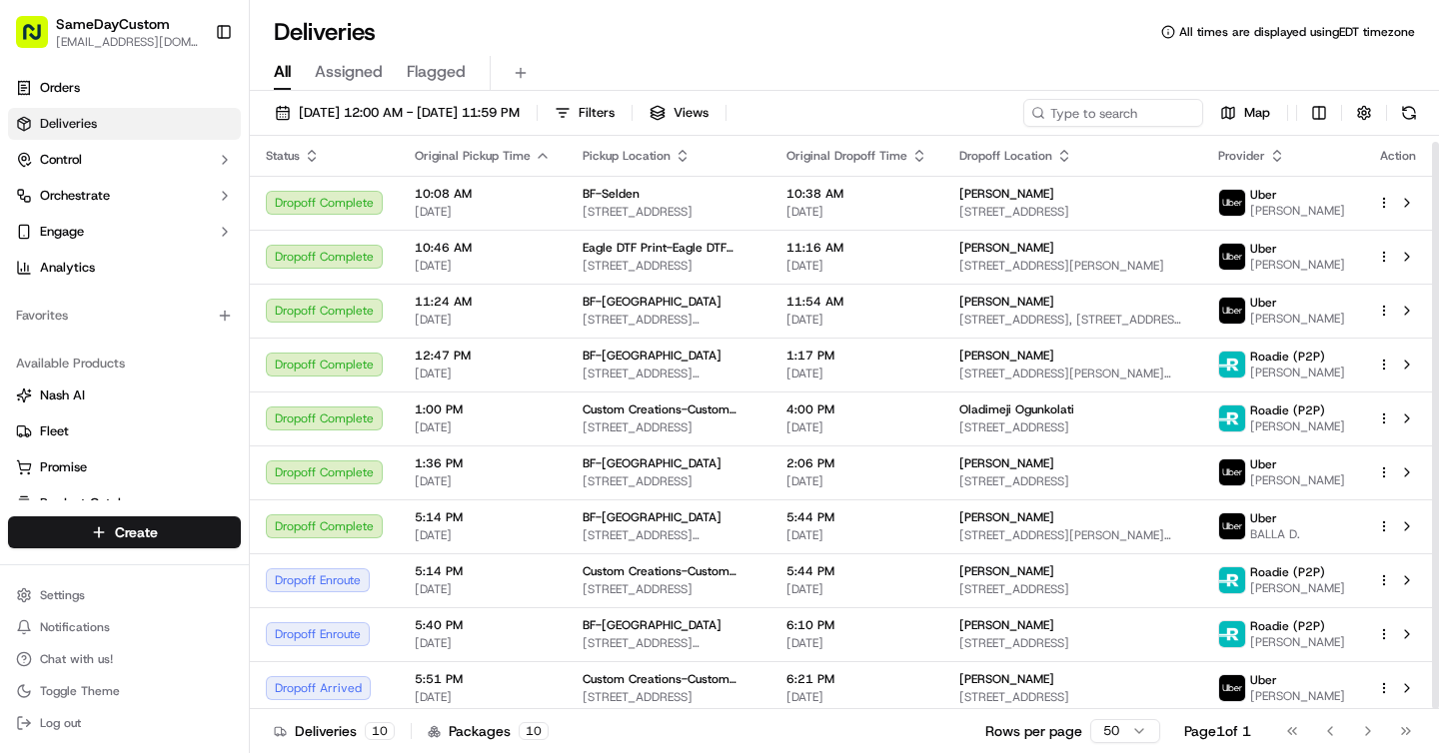
scroll to position [6, 0]
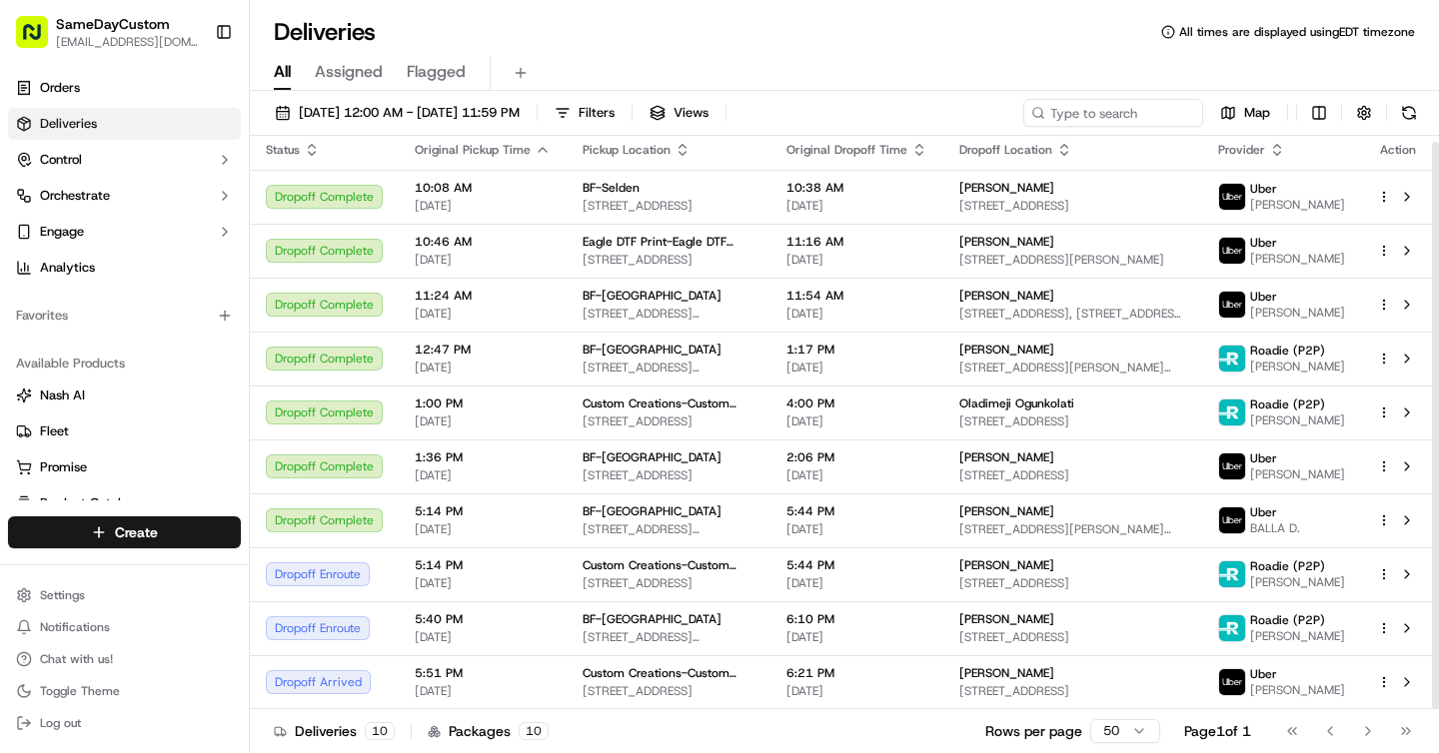
drag, startPoint x: 1435, startPoint y: 380, endPoint x: 1431, endPoint y: 563, distance: 182.9
click at [1432, 565] on div at bounding box center [1435, 426] width 7 height 568
drag, startPoint x: 1434, startPoint y: 363, endPoint x: 1433, endPoint y: 490, distance: 126.9
click at [1434, 491] on div at bounding box center [1435, 426] width 7 height 568
drag, startPoint x: 1434, startPoint y: 349, endPoint x: 1430, endPoint y: 600, distance: 250.8
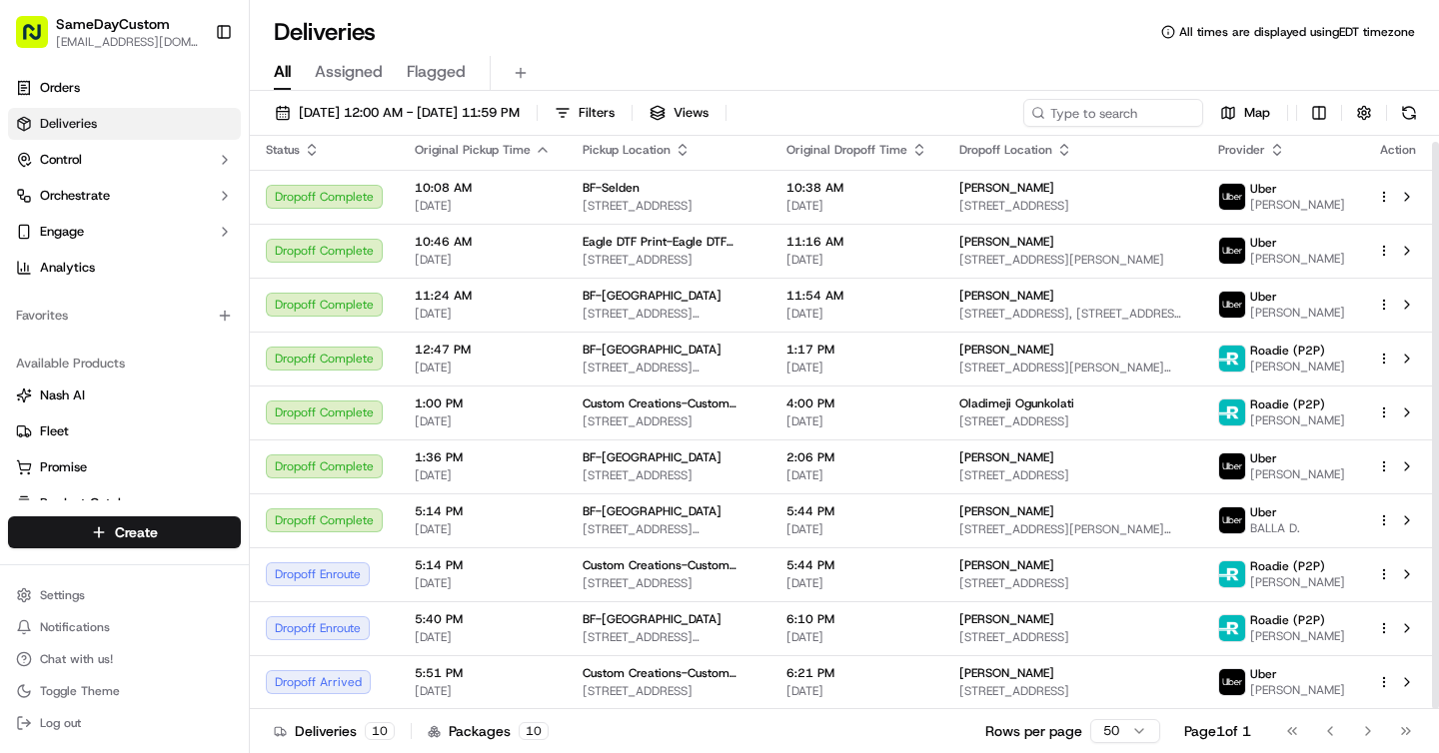
click at [1433, 600] on div at bounding box center [1435, 426] width 7 height 568
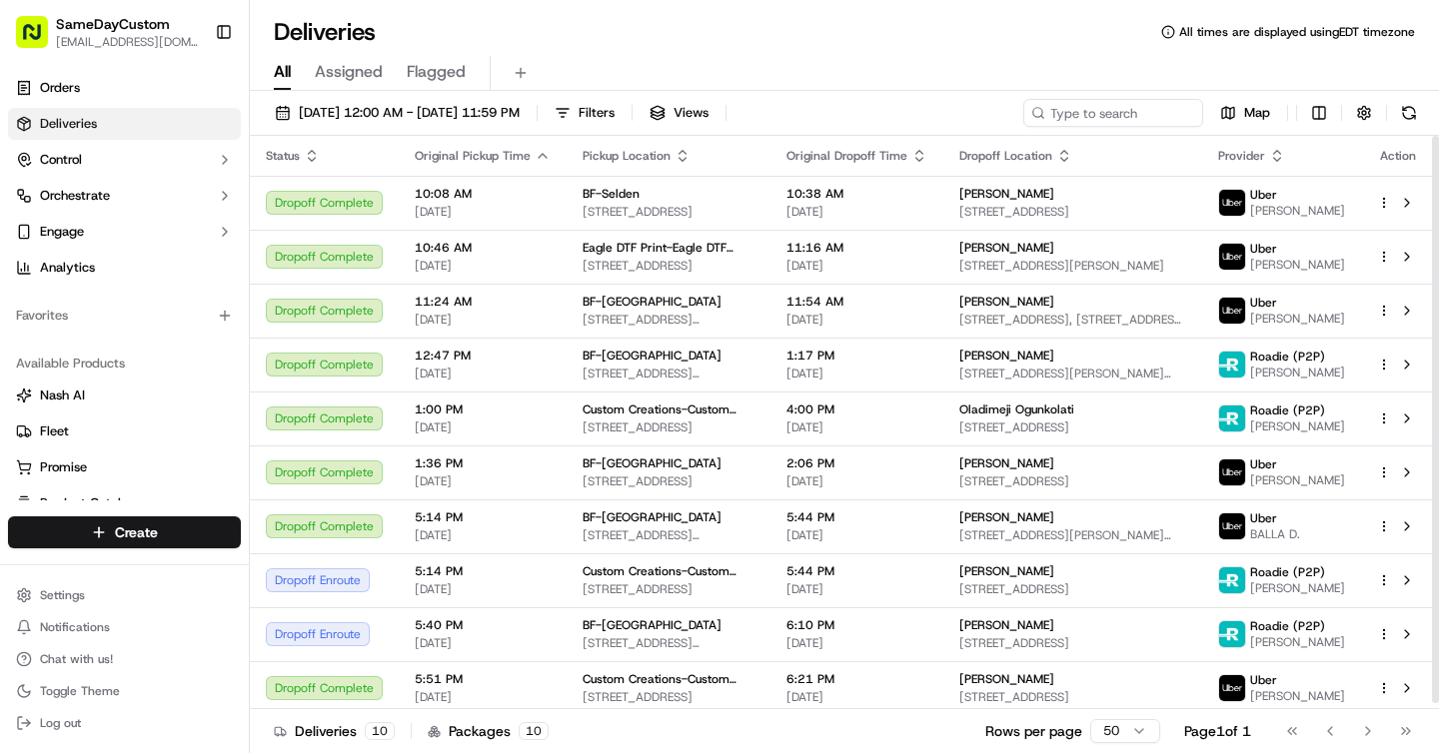
scroll to position [6, 0]
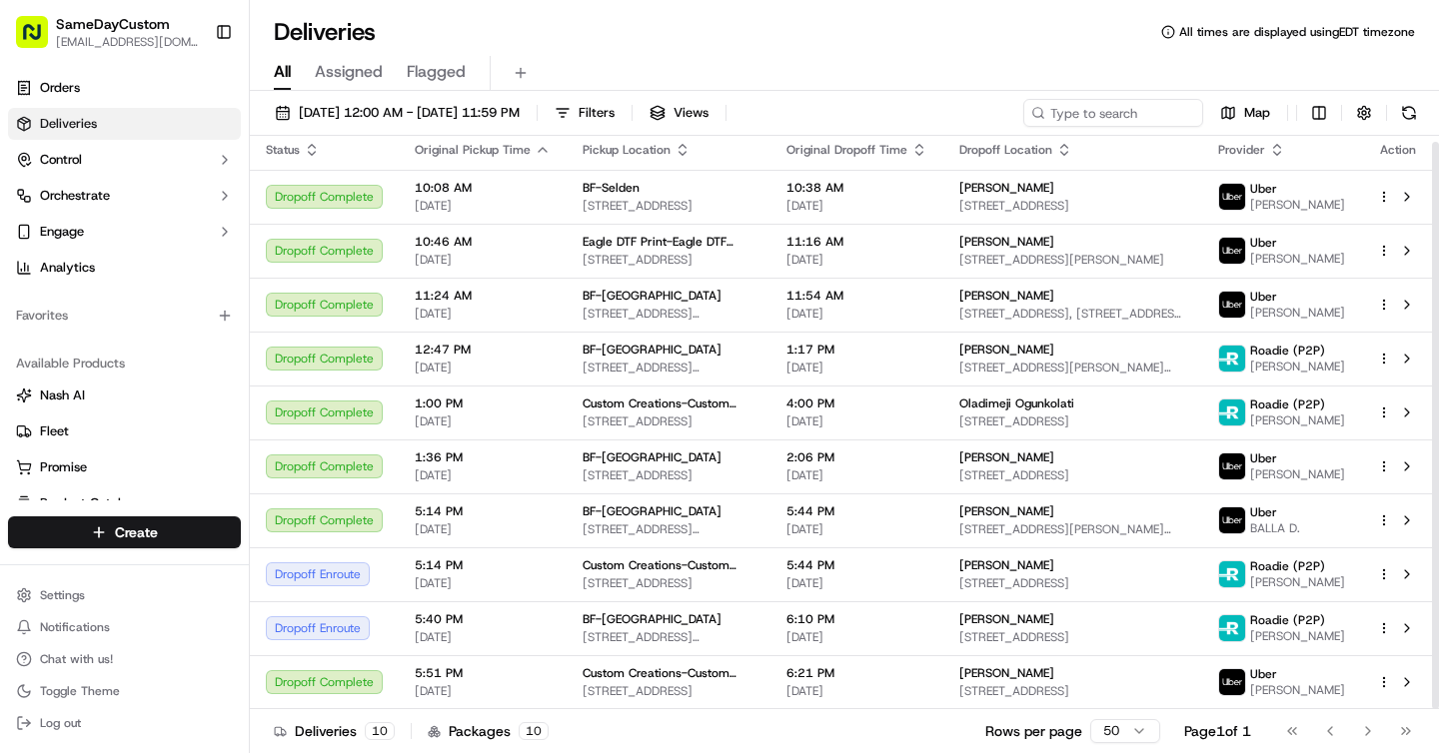
drag, startPoint x: 1433, startPoint y: 423, endPoint x: 1431, endPoint y: 657, distance: 234.8
click at [1432, 657] on div at bounding box center [1435, 426] width 7 height 568
click at [1431, 657] on div at bounding box center [1435, 423] width 8 height 574
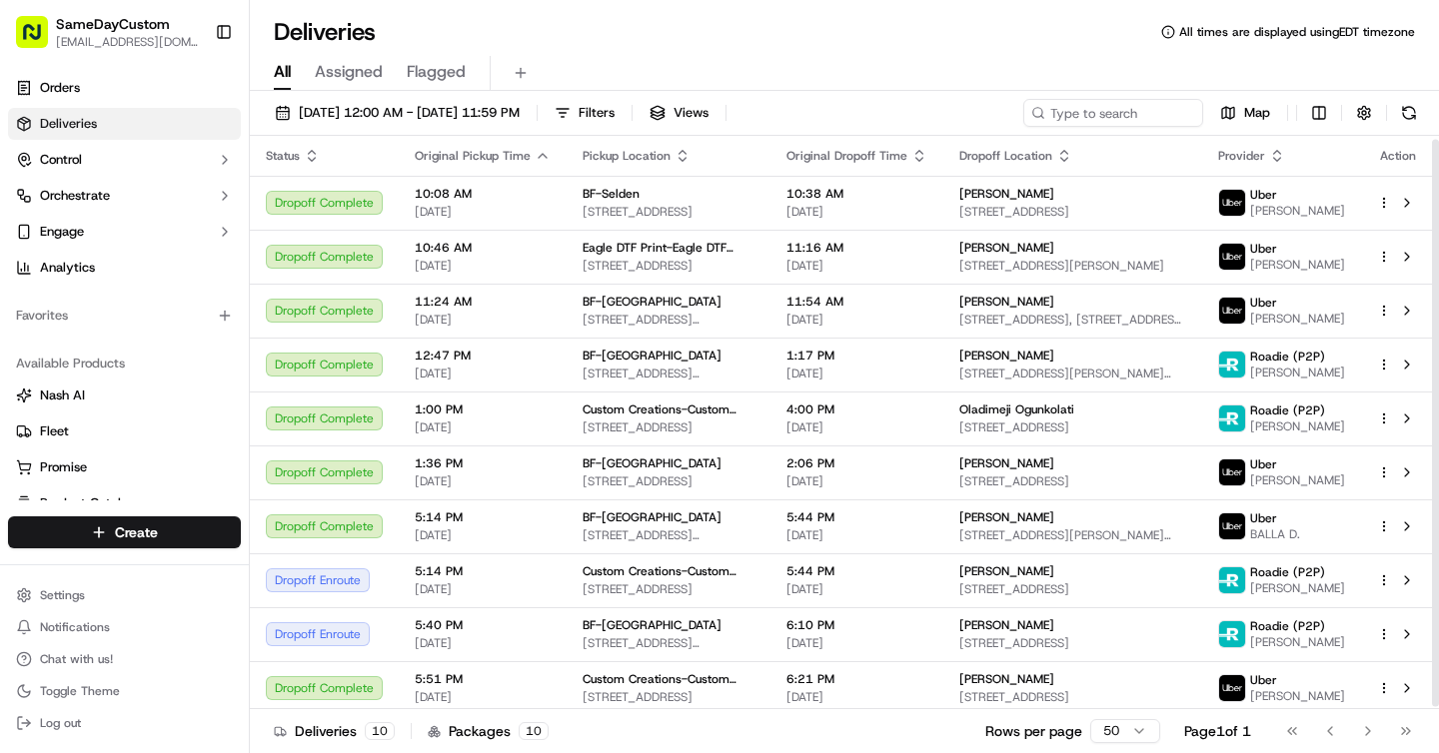
scroll to position [6, 0]
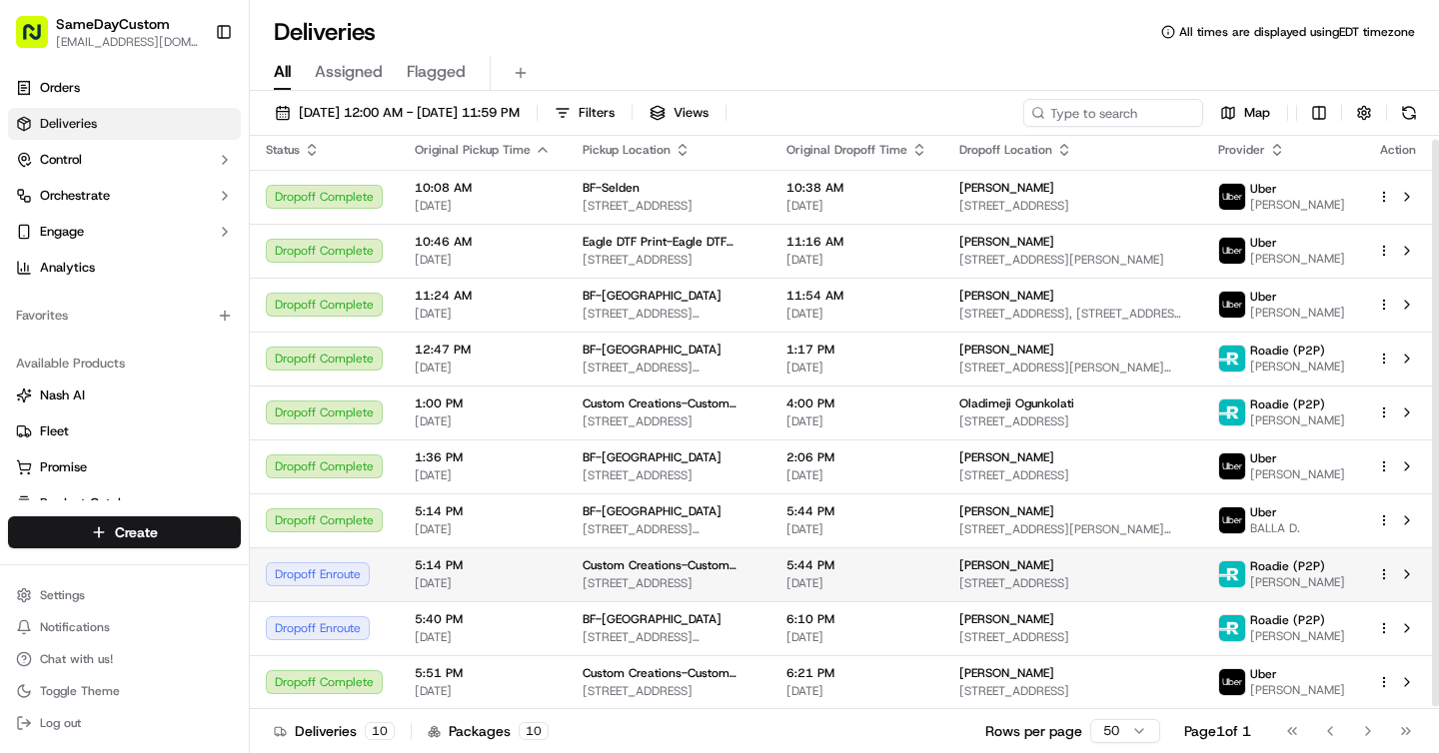
drag, startPoint x: 1432, startPoint y: 210, endPoint x: 1429, endPoint y: 550, distance: 339.7
click at [1429, 552] on div "Status Original Pickup Time Pickup Location Original Dropoff Time Dropoff Locat…" at bounding box center [844, 423] width 1189 height 574
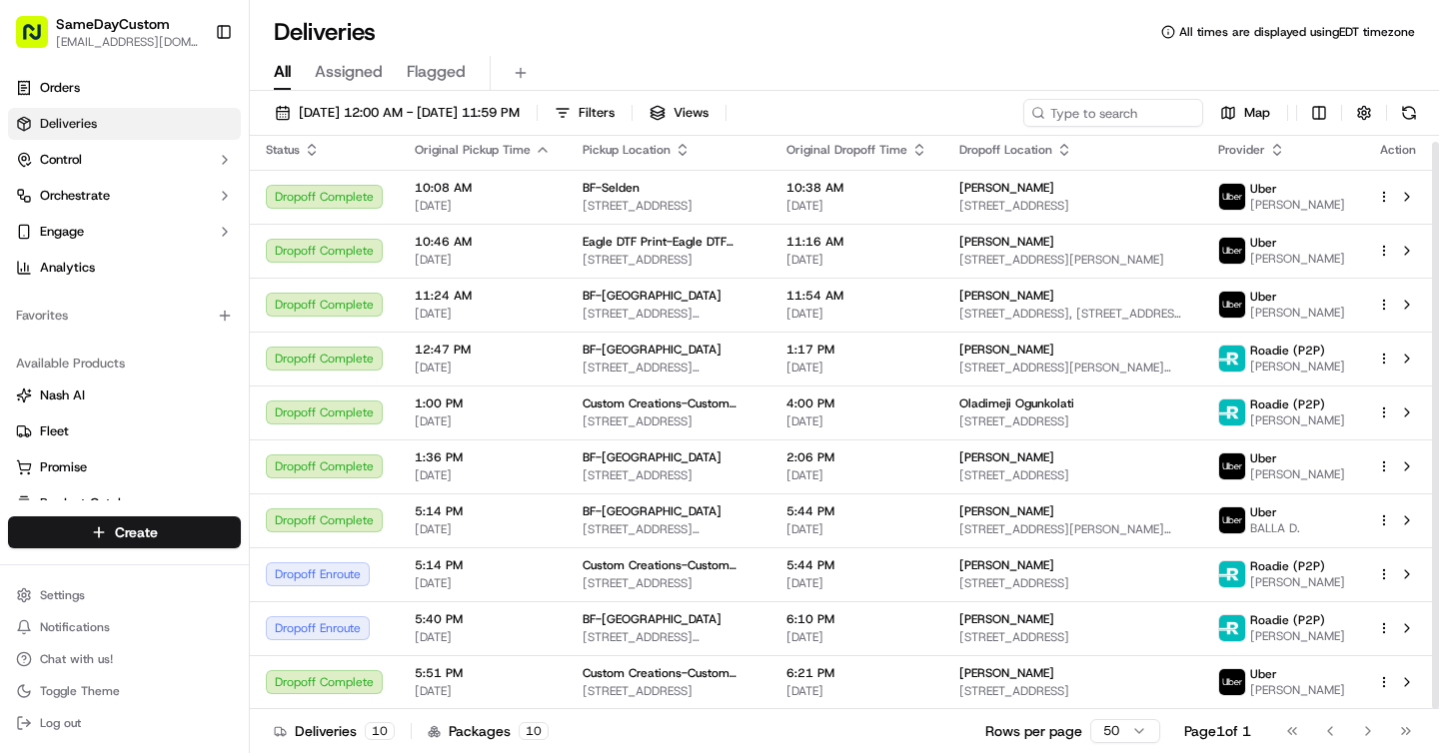
click at [457, 155] on span "Original Pickup Time" at bounding box center [473, 150] width 116 height 16
click at [473, 130] on div "[DATE] 12:00 AM - [DATE] 11:59 PM Filters Views Map" at bounding box center [844, 117] width 1189 height 37
click at [481, 121] on span "[DATE] 12:00 AM - [DATE] 11:59 PM" at bounding box center [409, 113] width 221 height 18
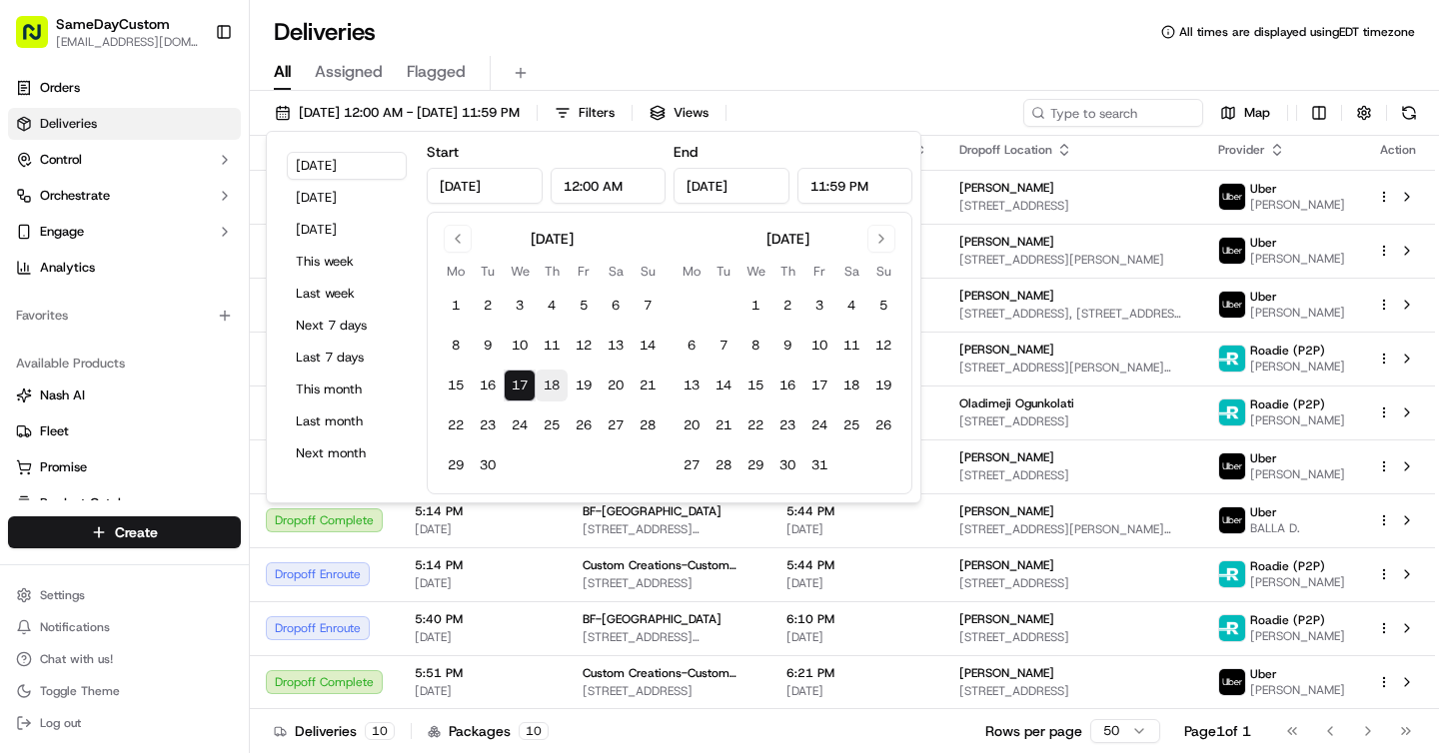
click at [543, 392] on button "18" at bounding box center [552, 386] width 32 height 32
type input "Sep 18, 2025"
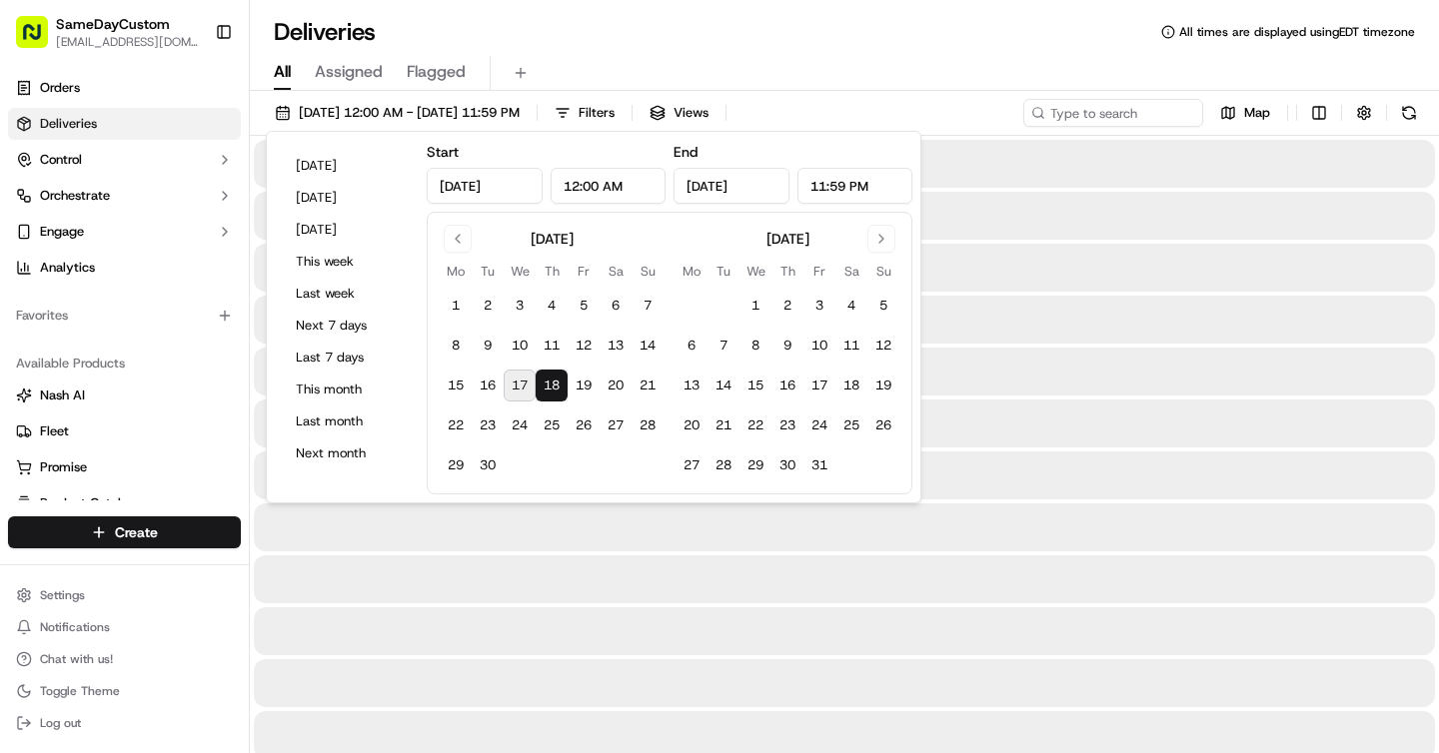
click at [702, 60] on div "All Assigned Flagged" at bounding box center [844, 73] width 1189 height 35
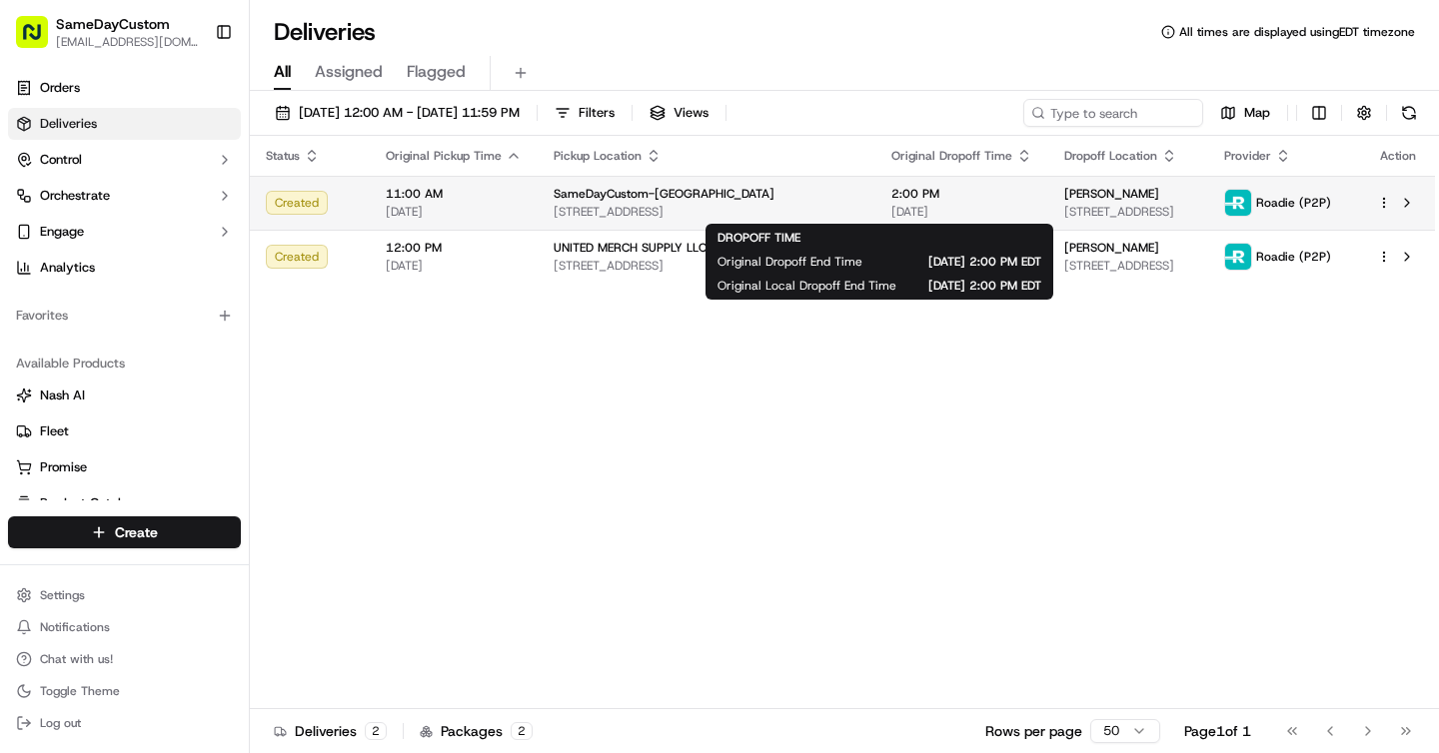
click at [935, 198] on span "2:00 PM" at bounding box center [961, 194] width 141 height 16
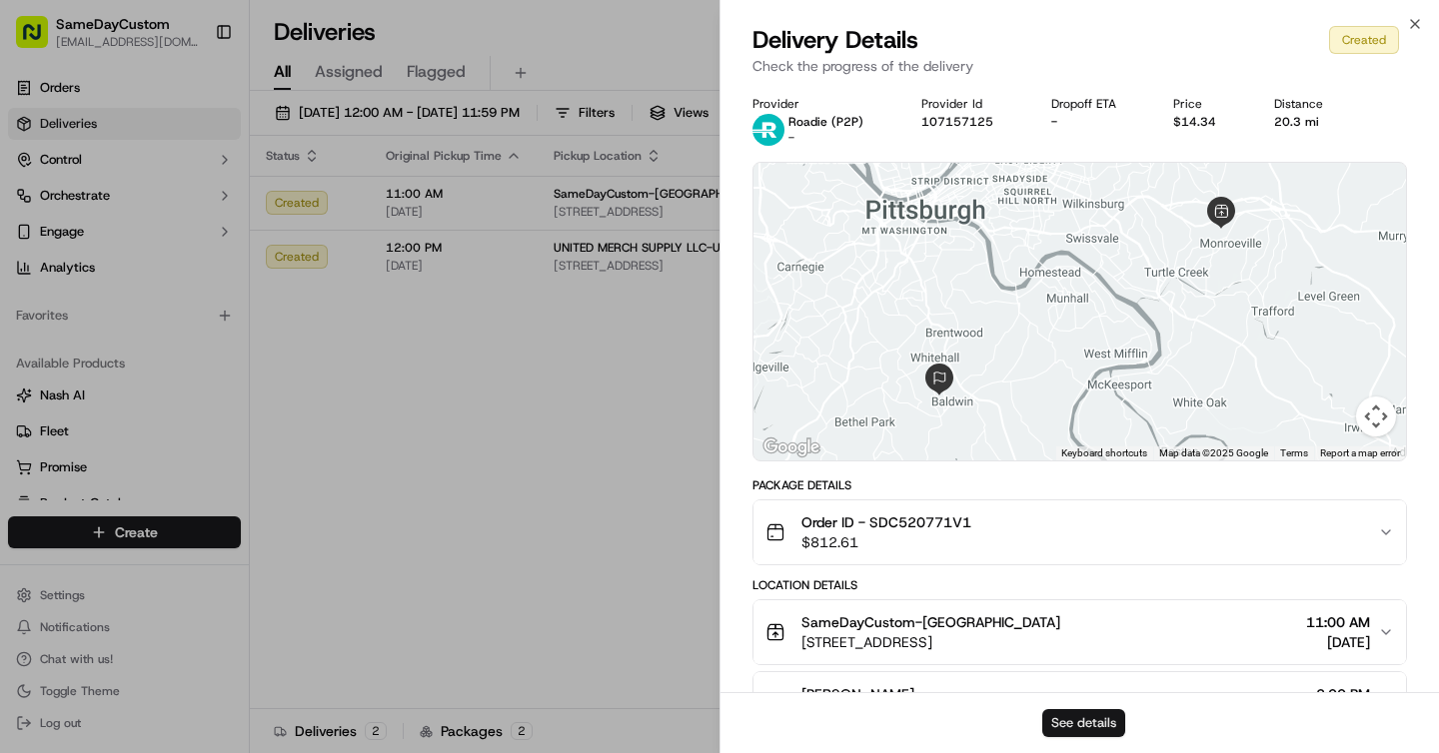
click at [1085, 716] on button "See details" at bounding box center [1083, 723] width 83 height 28
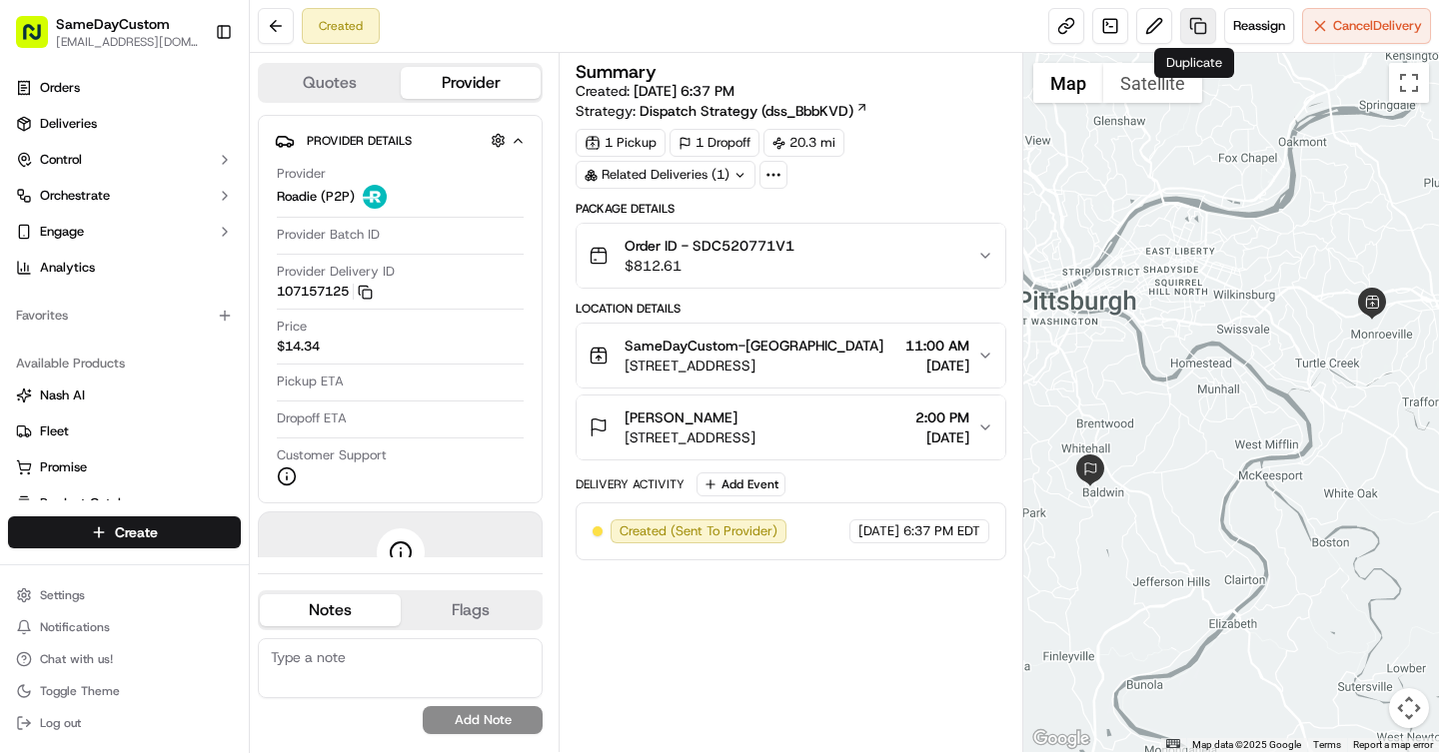
click at [1181, 27] on link at bounding box center [1198, 26] width 36 height 36
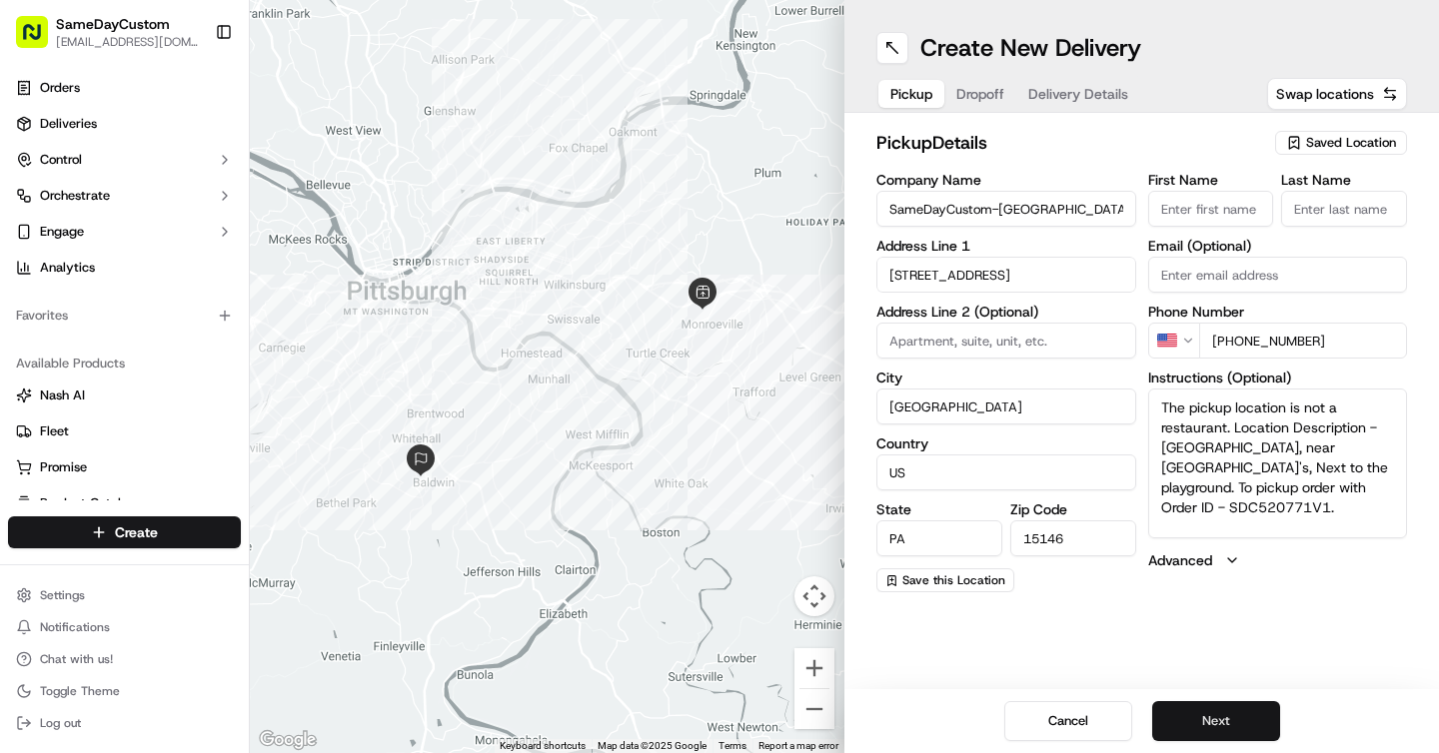
click at [1194, 705] on button "Next" at bounding box center [1216, 721] width 128 height 40
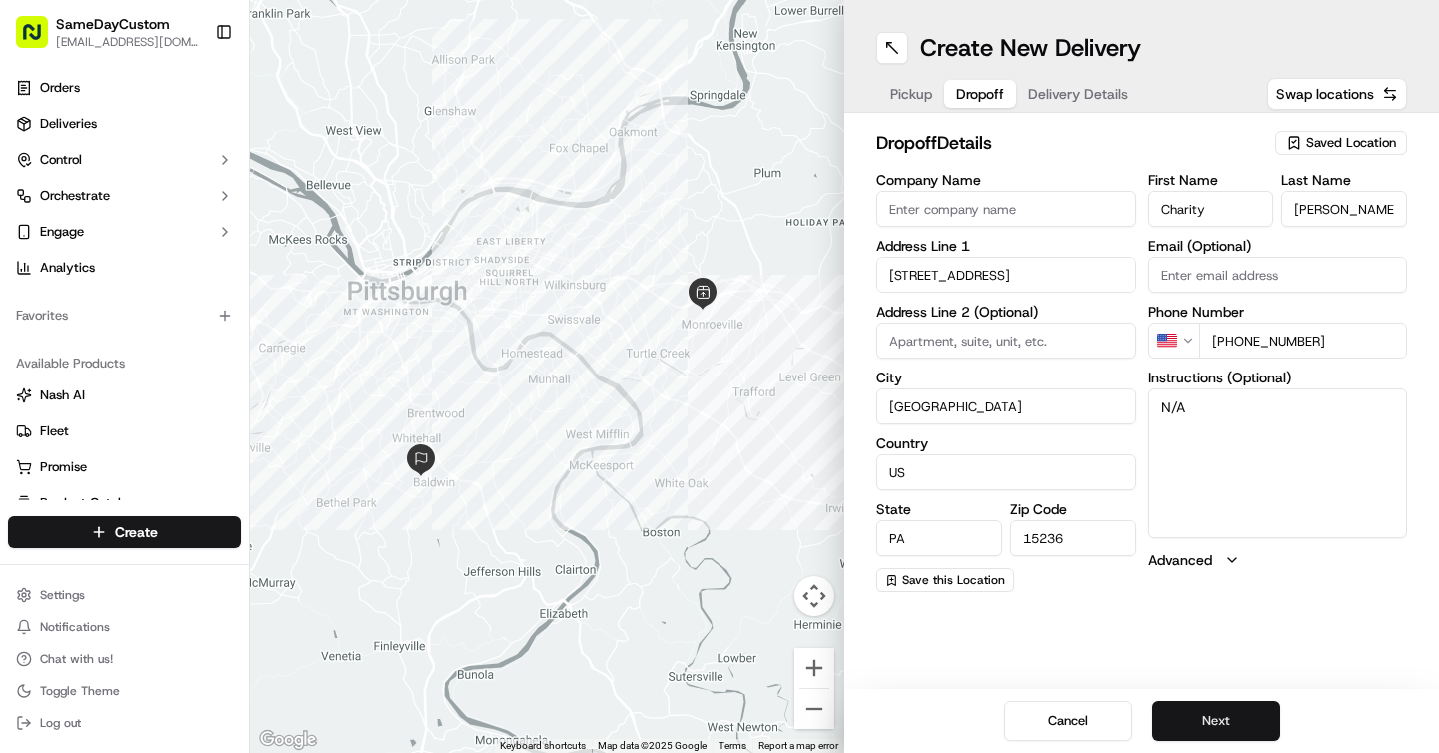
click at [1195, 725] on button "Next" at bounding box center [1216, 721] width 128 height 40
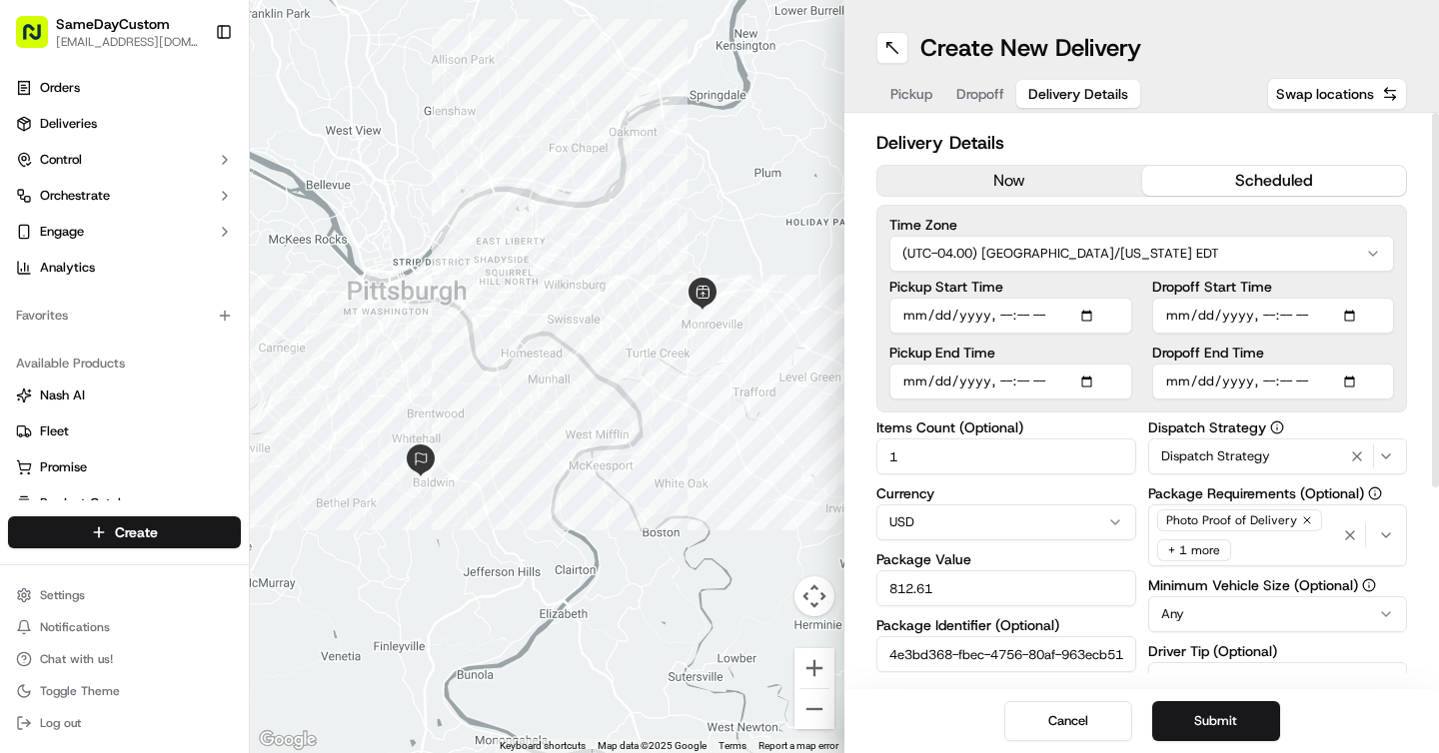
click at [1058, 177] on button "now" at bounding box center [1009, 181] width 265 height 30
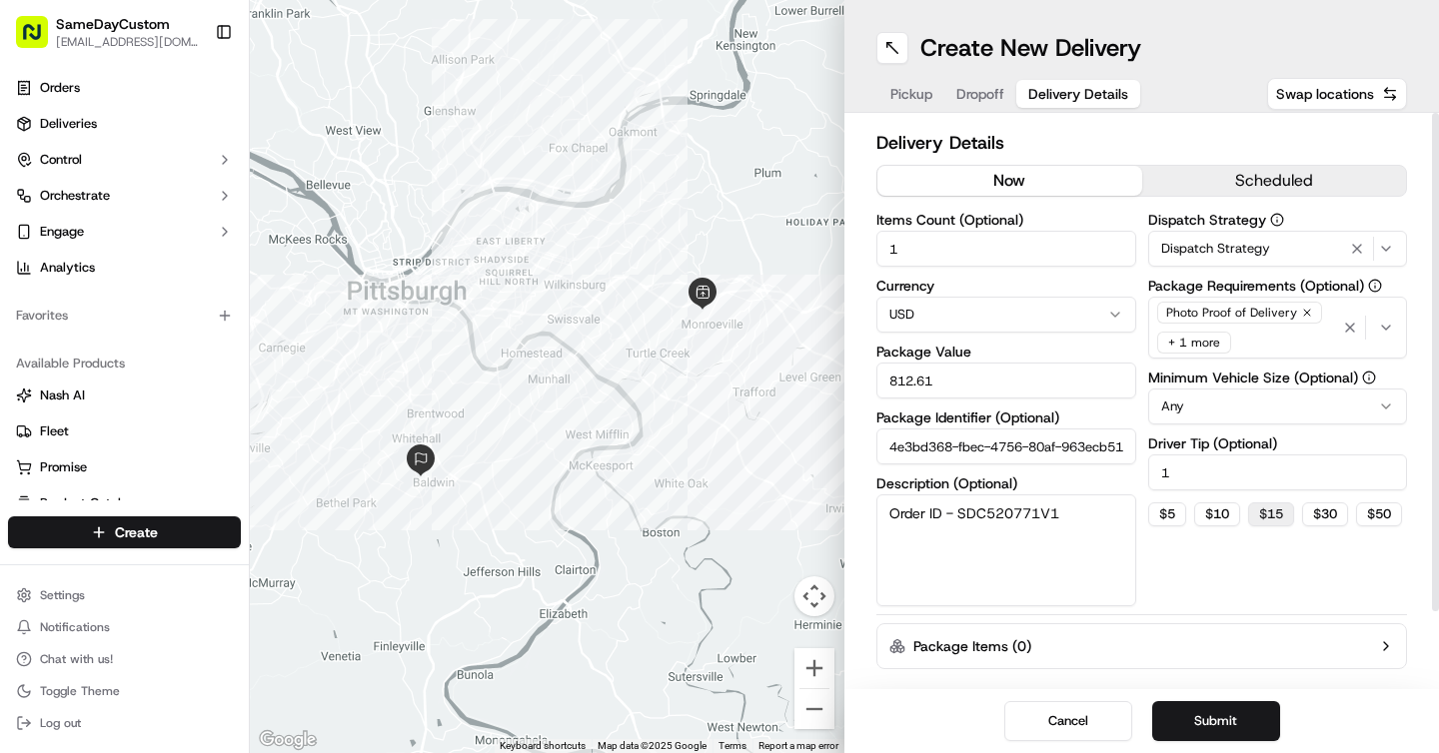
click at [1285, 522] on button "$ 15" at bounding box center [1271, 515] width 46 height 24
click at [1215, 520] on button "$ 10" at bounding box center [1217, 515] width 46 height 24
type input "10"
click at [1214, 726] on button "Submit" at bounding box center [1216, 721] width 128 height 40
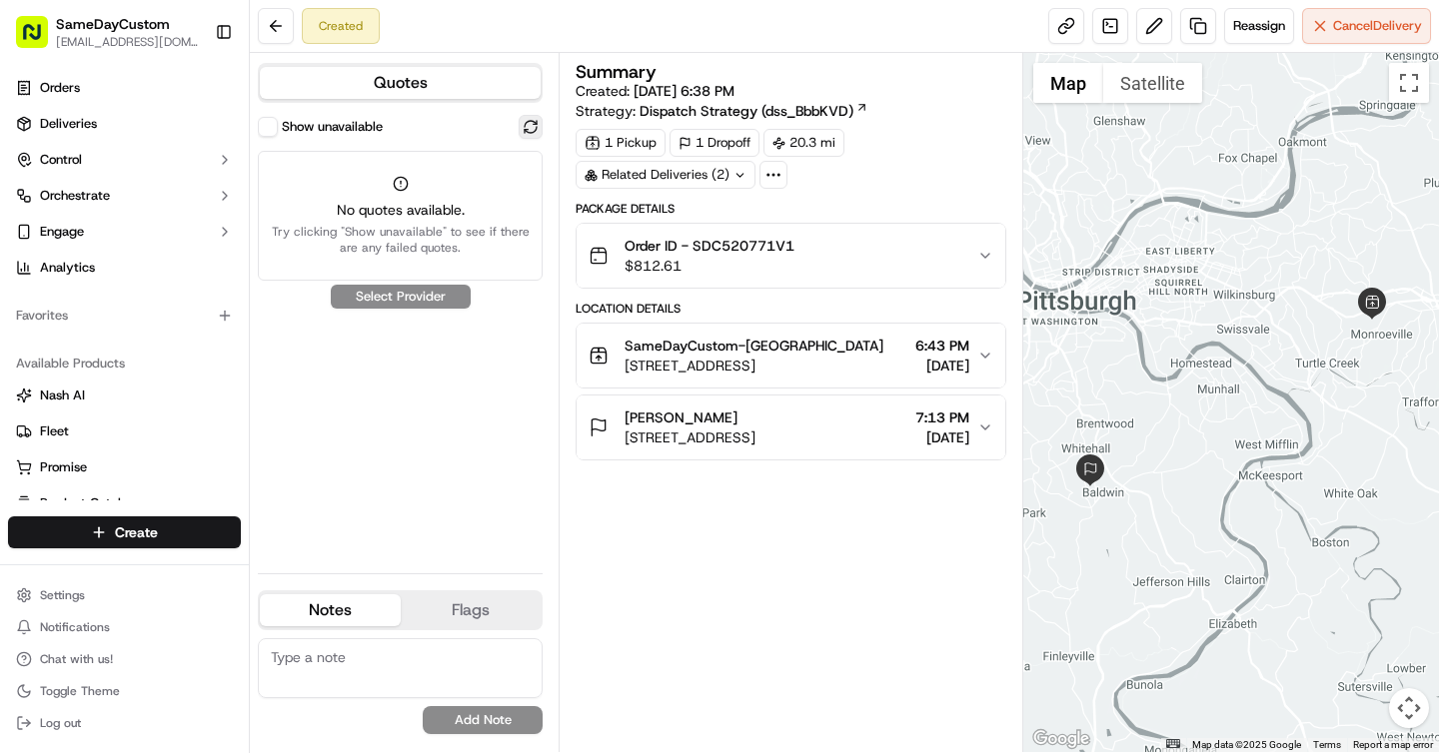
click at [527, 131] on button at bounding box center [531, 127] width 24 height 24
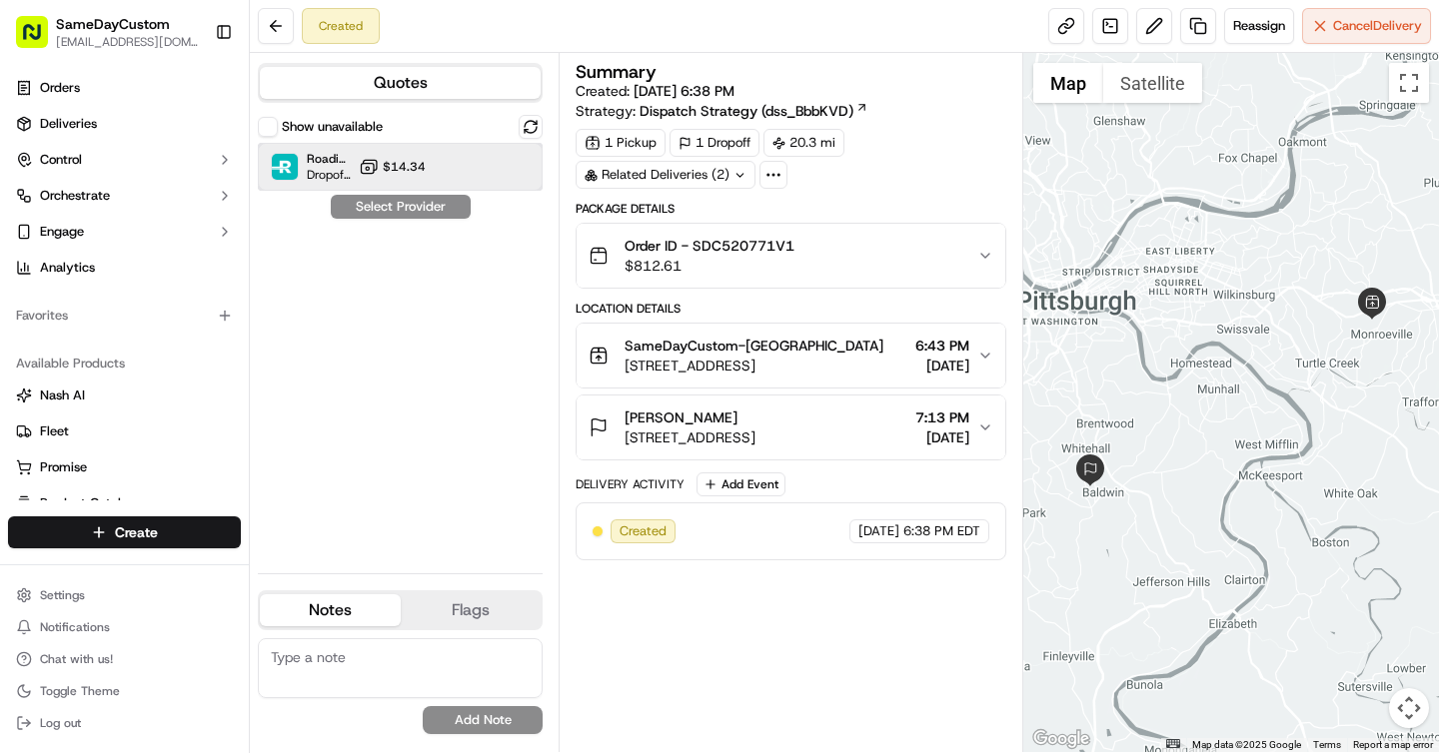
click at [429, 162] on div "Roadie (P2P) Dropoff ETA - $14.34" at bounding box center [400, 167] width 285 height 48
click at [449, 214] on button "Assign Provider" at bounding box center [401, 207] width 142 height 24
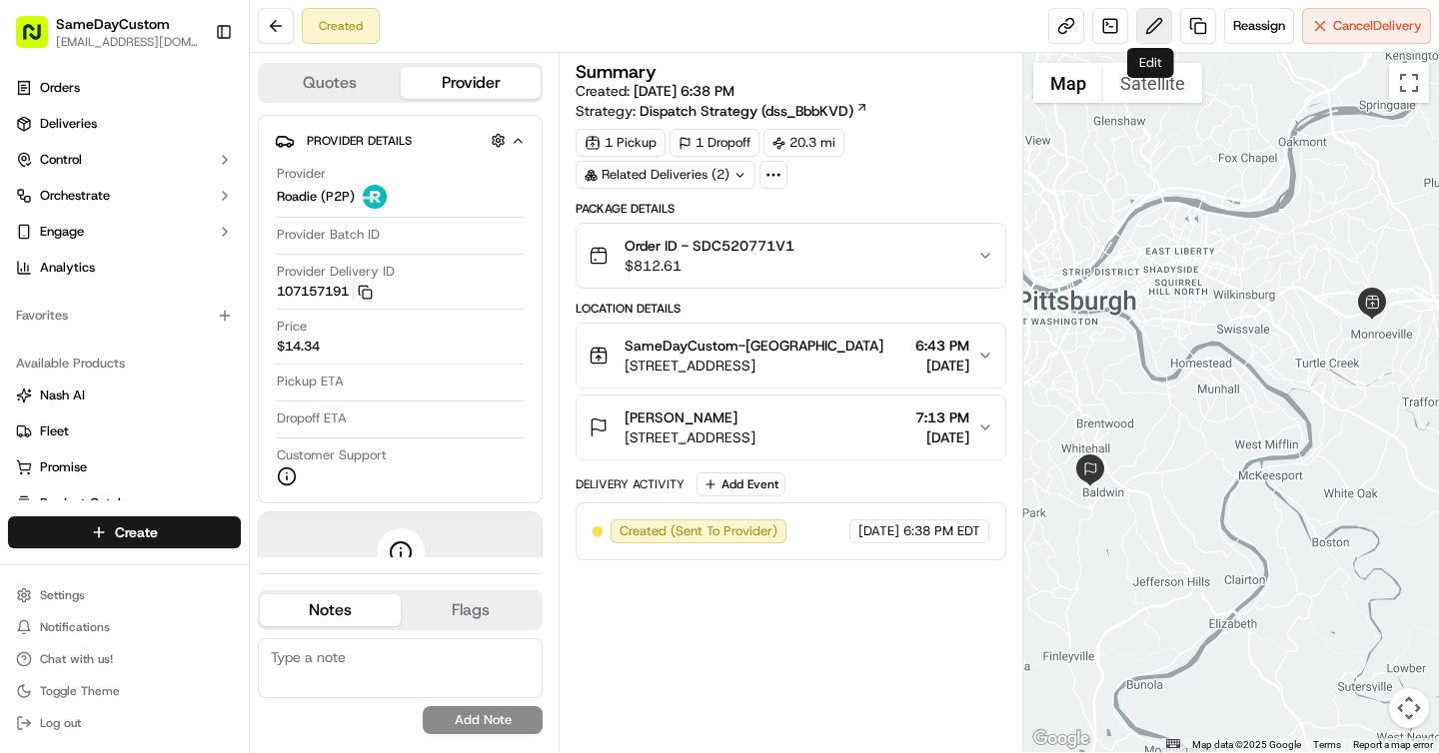
click at [1153, 37] on button at bounding box center [1154, 26] width 36 height 36
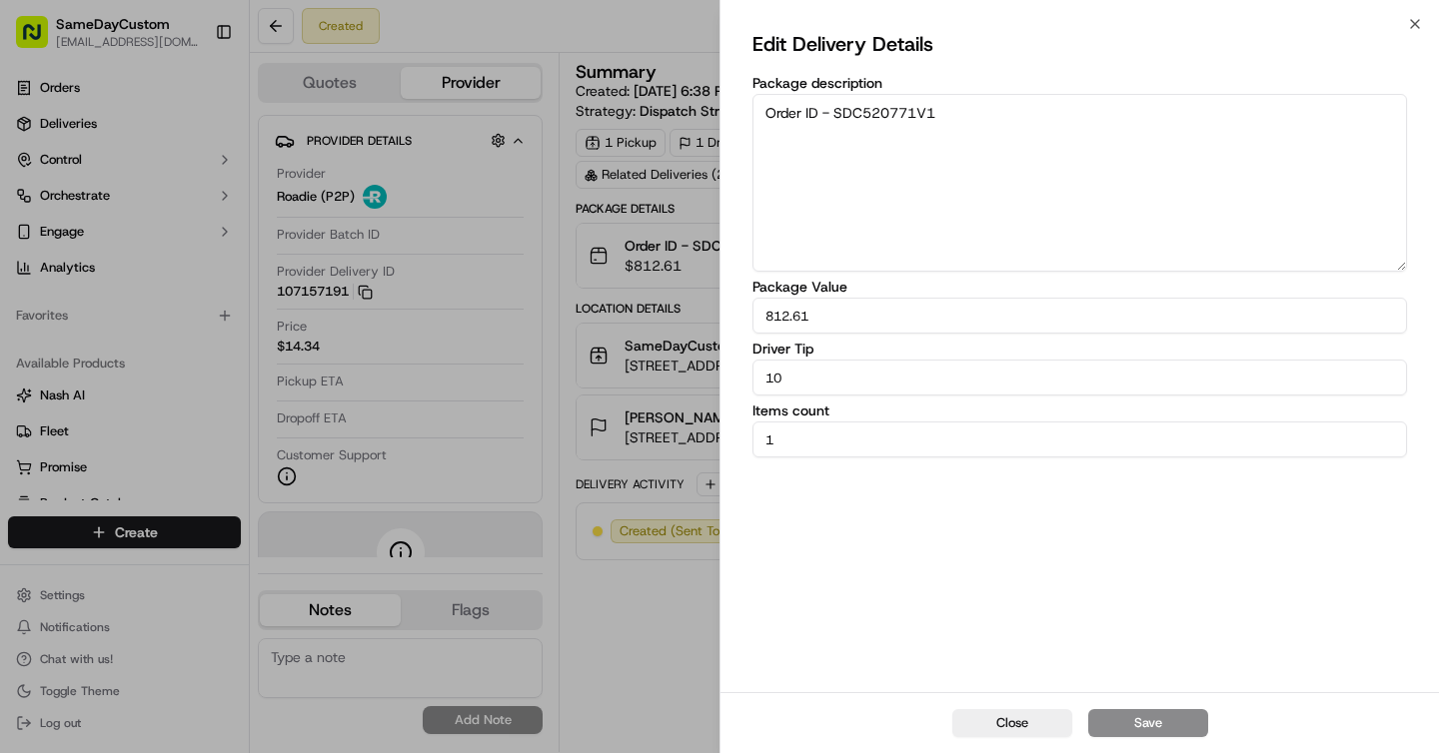
click at [895, 377] on input "10" at bounding box center [1079, 378] width 654 height 36
type input "12"
click at [1183, 728] on button "Save" at bounding box center [1148, 723] width 120 height 28
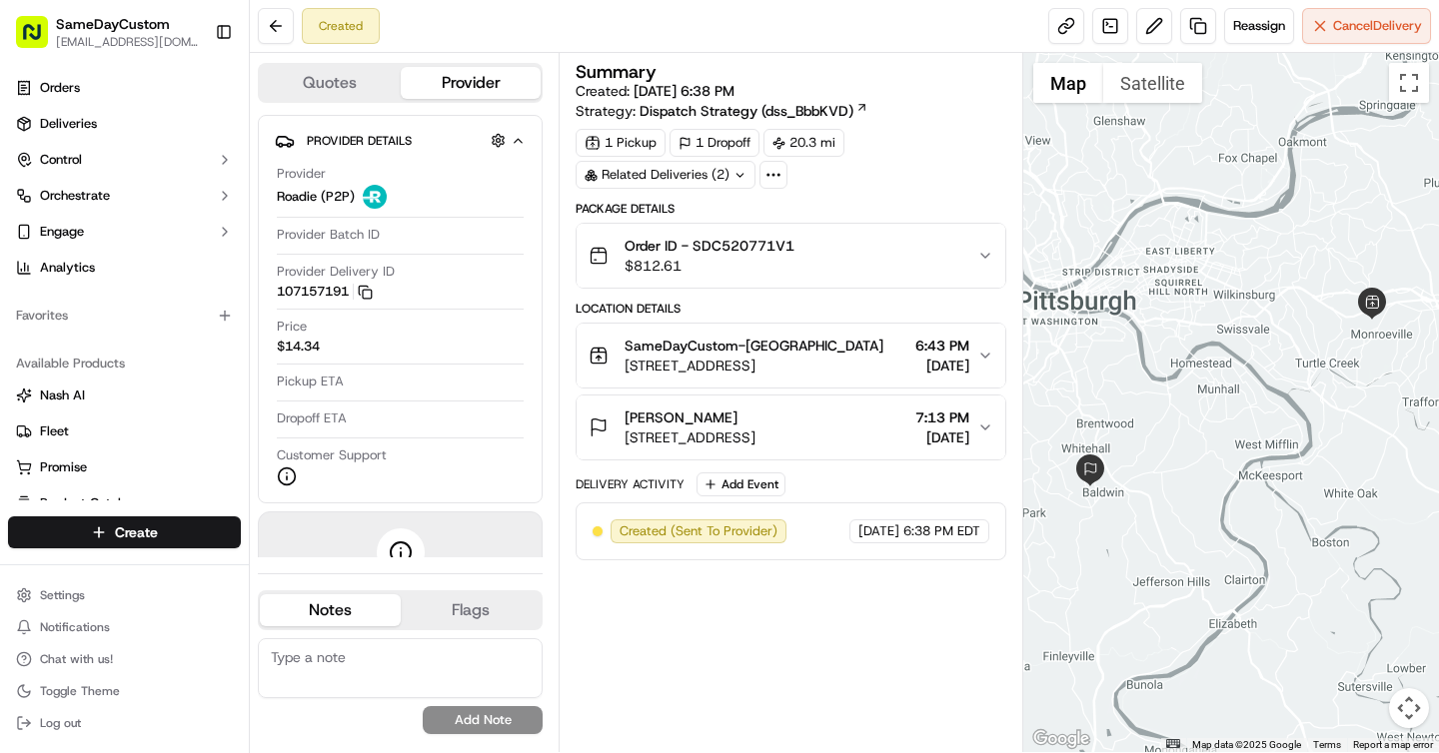
click at [1158, 45] on div "Created Reassign Cancel Delivery" at bounding box center [844, 26] width 1189 height 53
click at [1155, 40] on button at bounding box center [1154, 26] width 36 height 36
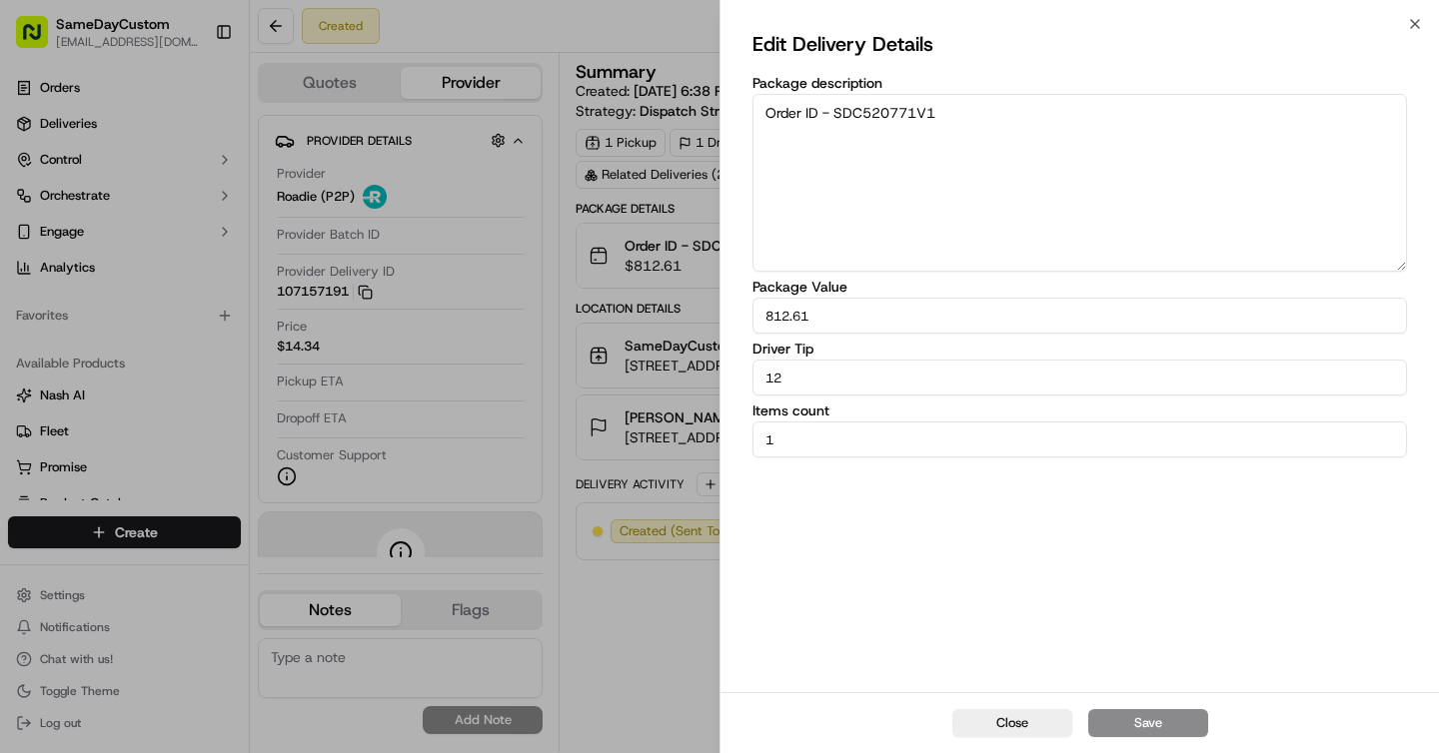
click at [844, 380] on input "12" at bounding box center [1079, 378] width 654 height 36
type input "1"
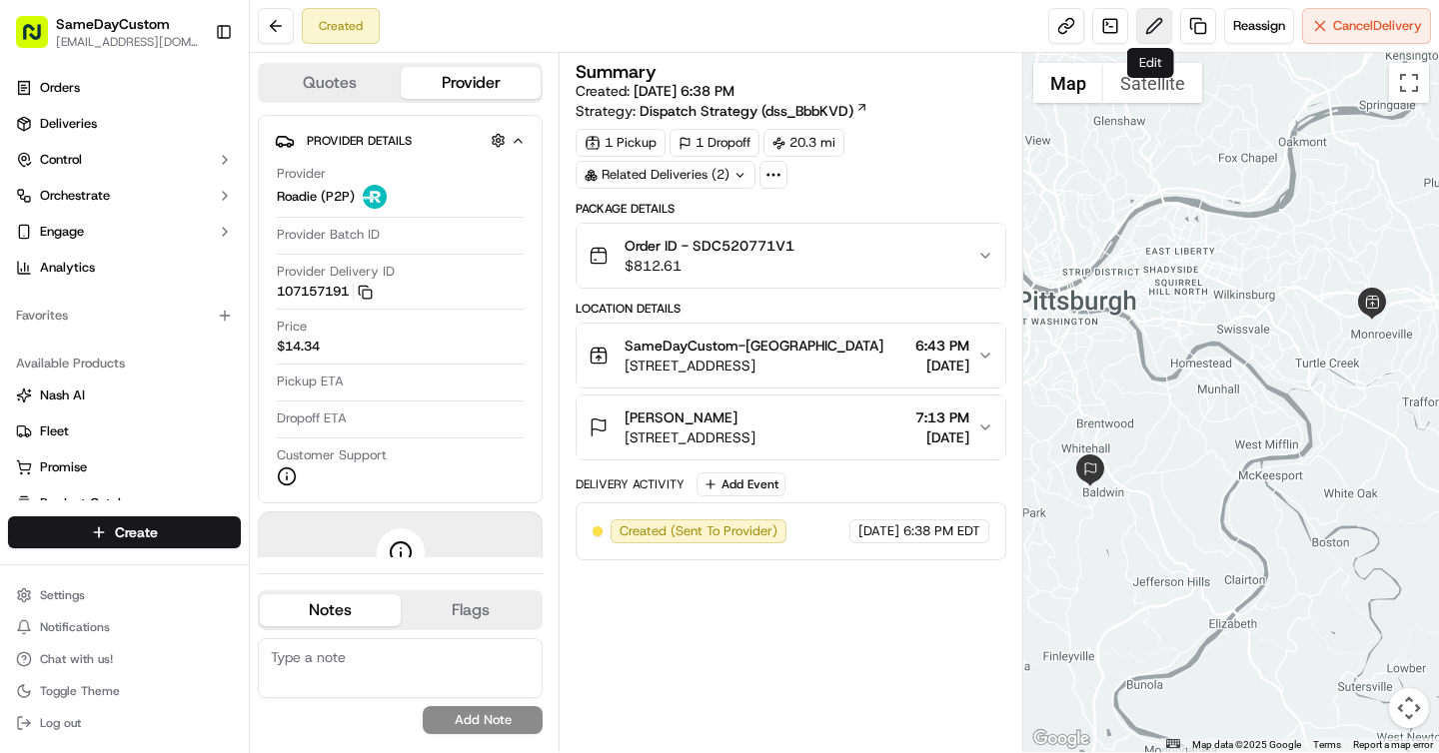
click at [1154, 31] on button at bounding box center [1154, 26] width 36 height 36
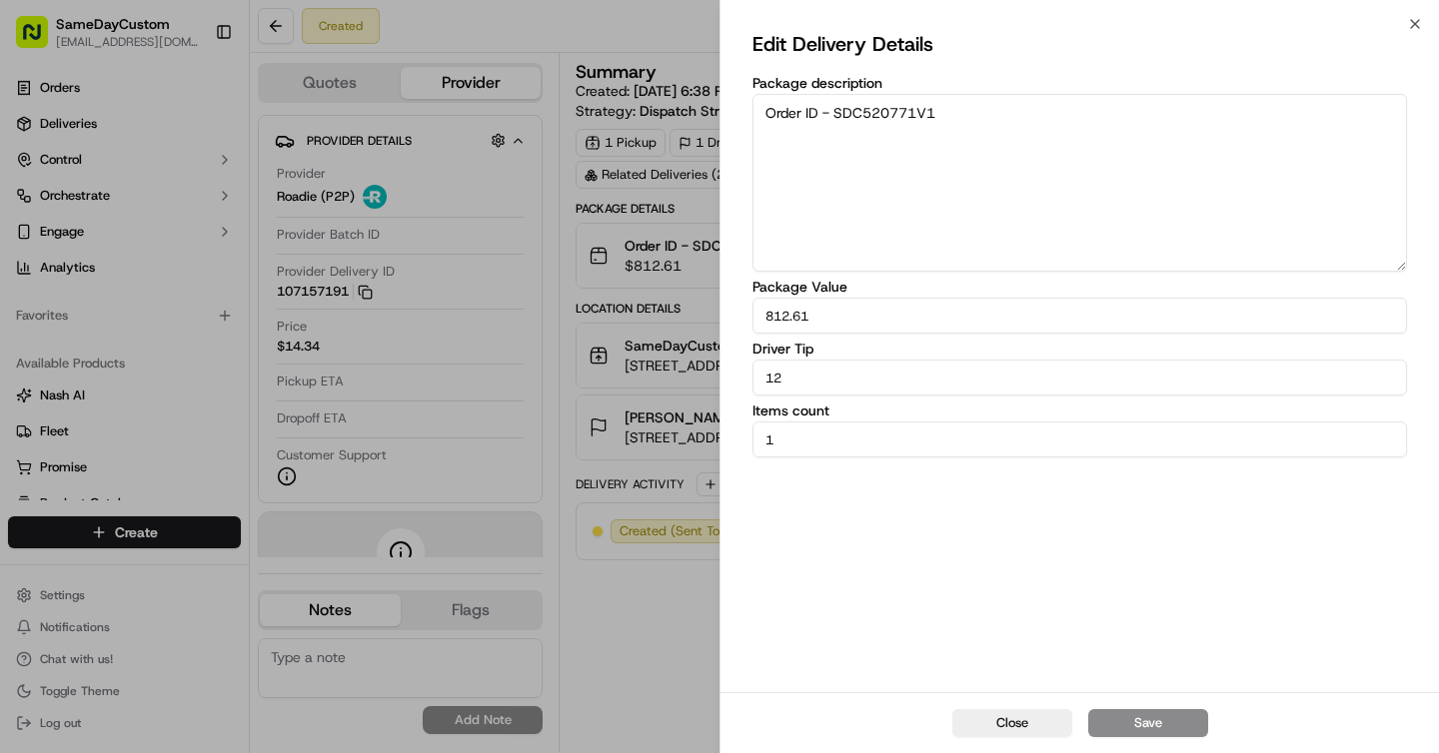
click at [974, 378] on input "12" at bounding box center [1079, 378] width 654 height 36
type input "14"
click at [1124, 716] on button "Save" at bounding box center [1148, 723] width 120 height 28
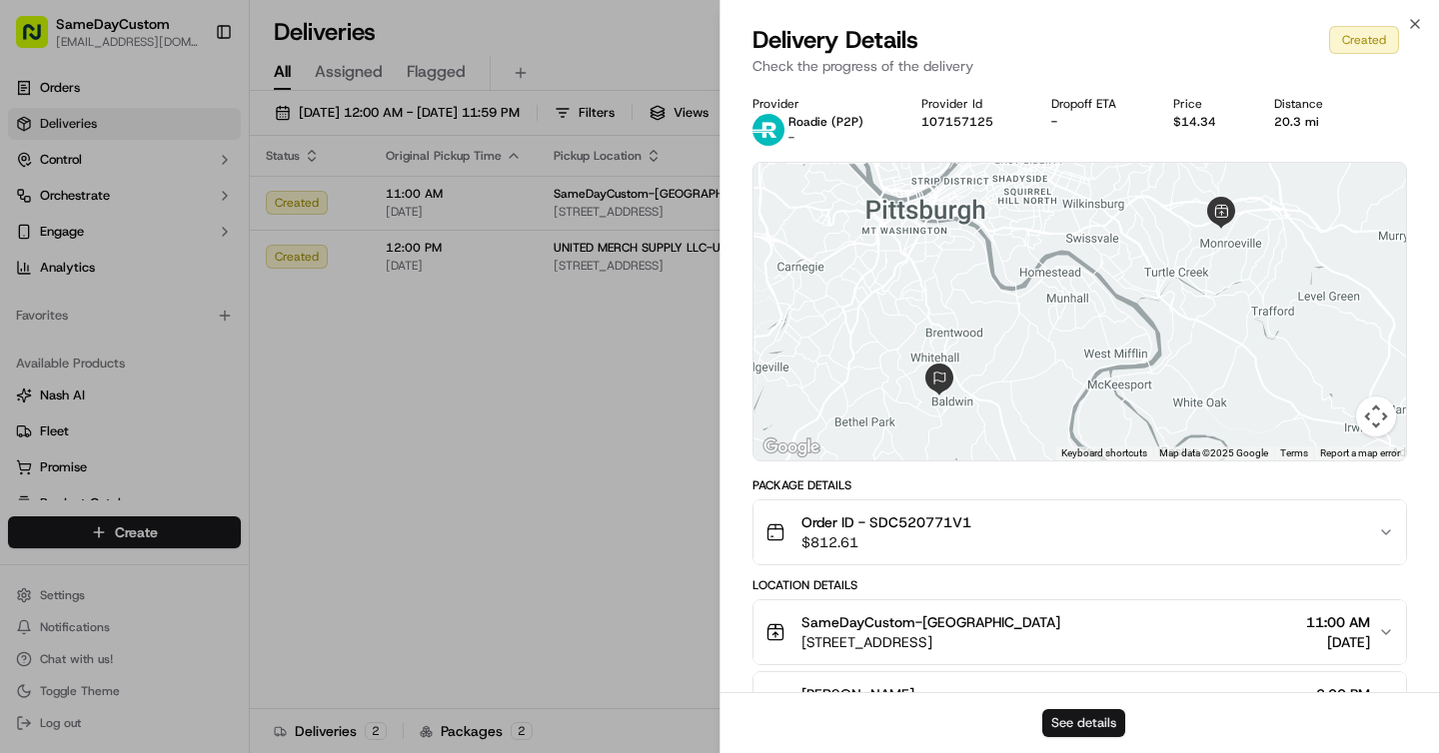
click at [1088, 716] on button "See details" at bounding box center [1083, 723] width 83 height 28
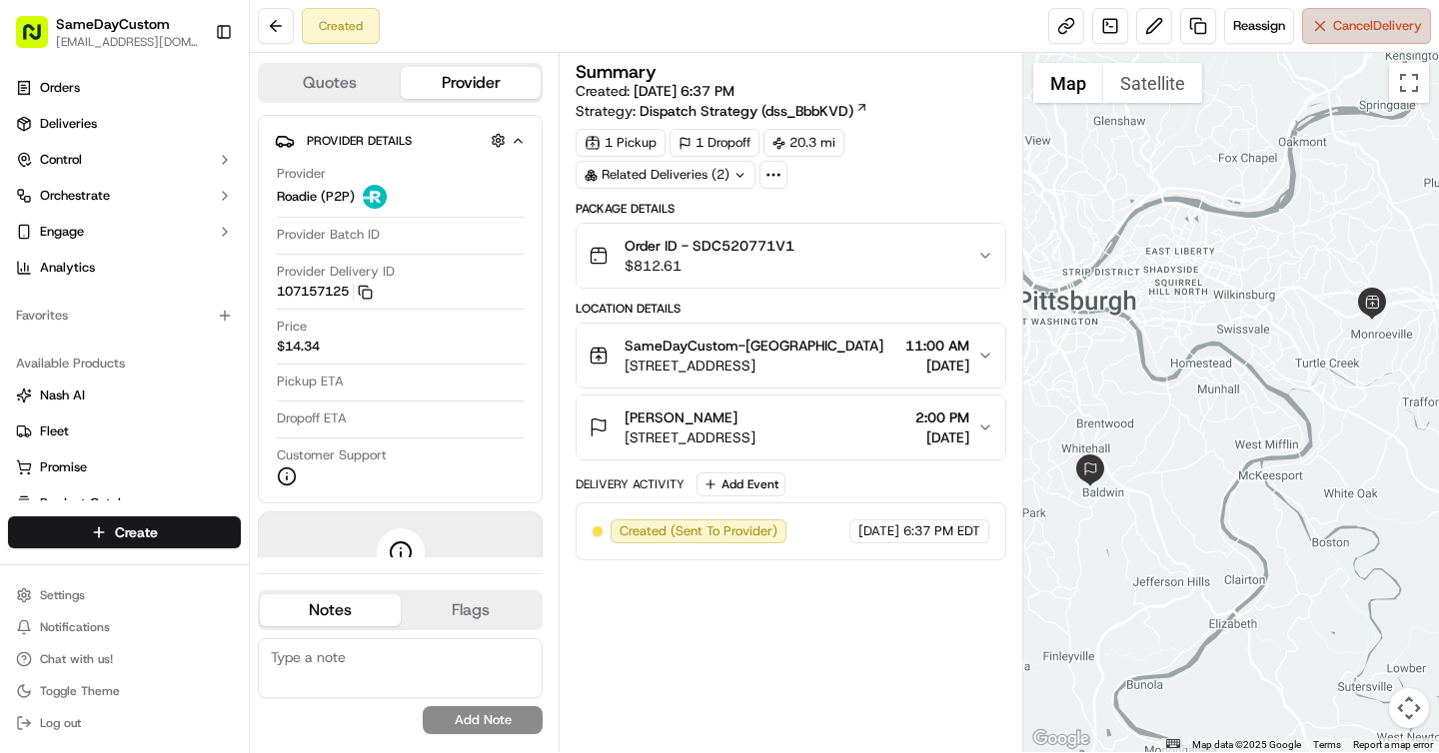
click at [1345, 41] on button "Cancel Delivery" at bounding box center [1366, 26] width 129 height 36
click at [1320, 36] on button "Cancel Delivery" at bounding box center [1366, 26] width 129 height 36
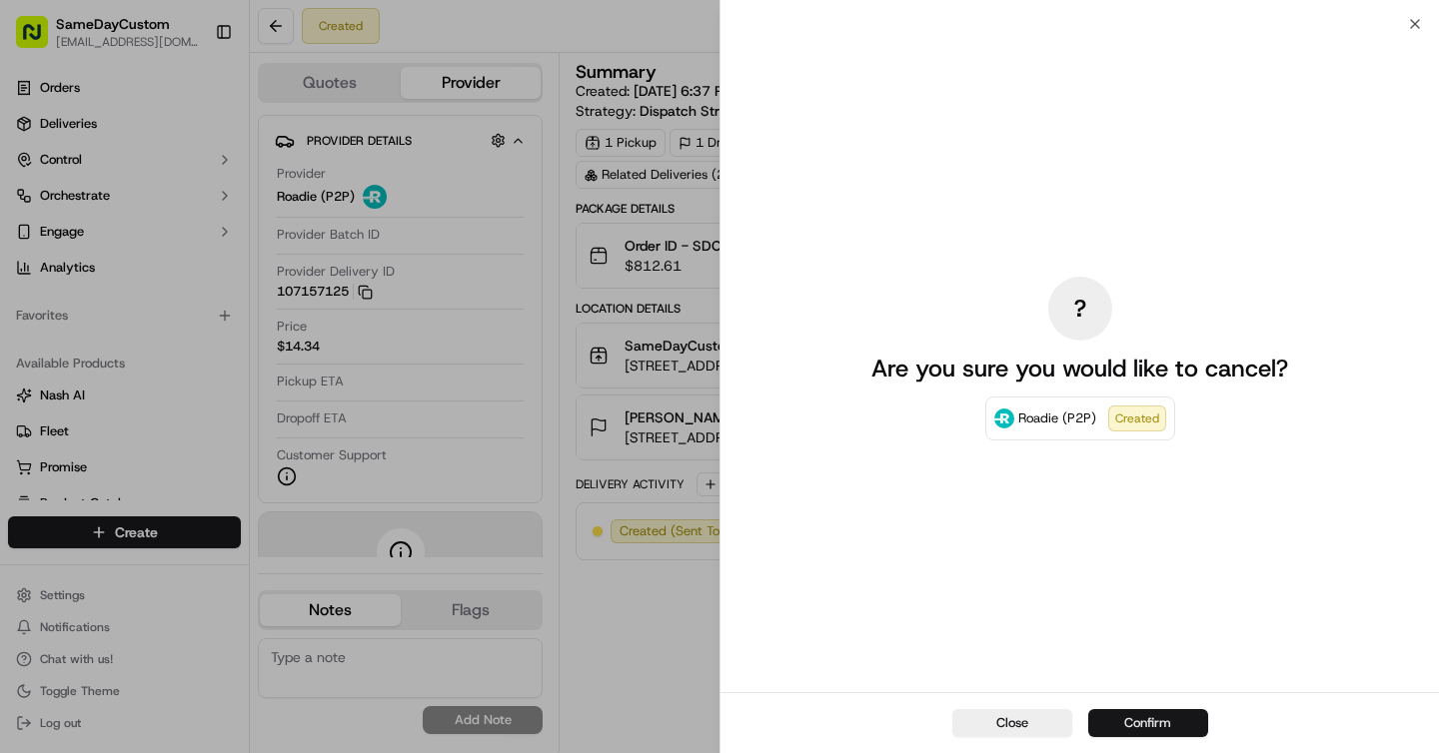
click at [1137, 718] on button "Confirm" at bounding box center [1148, 723] width 120 height 28
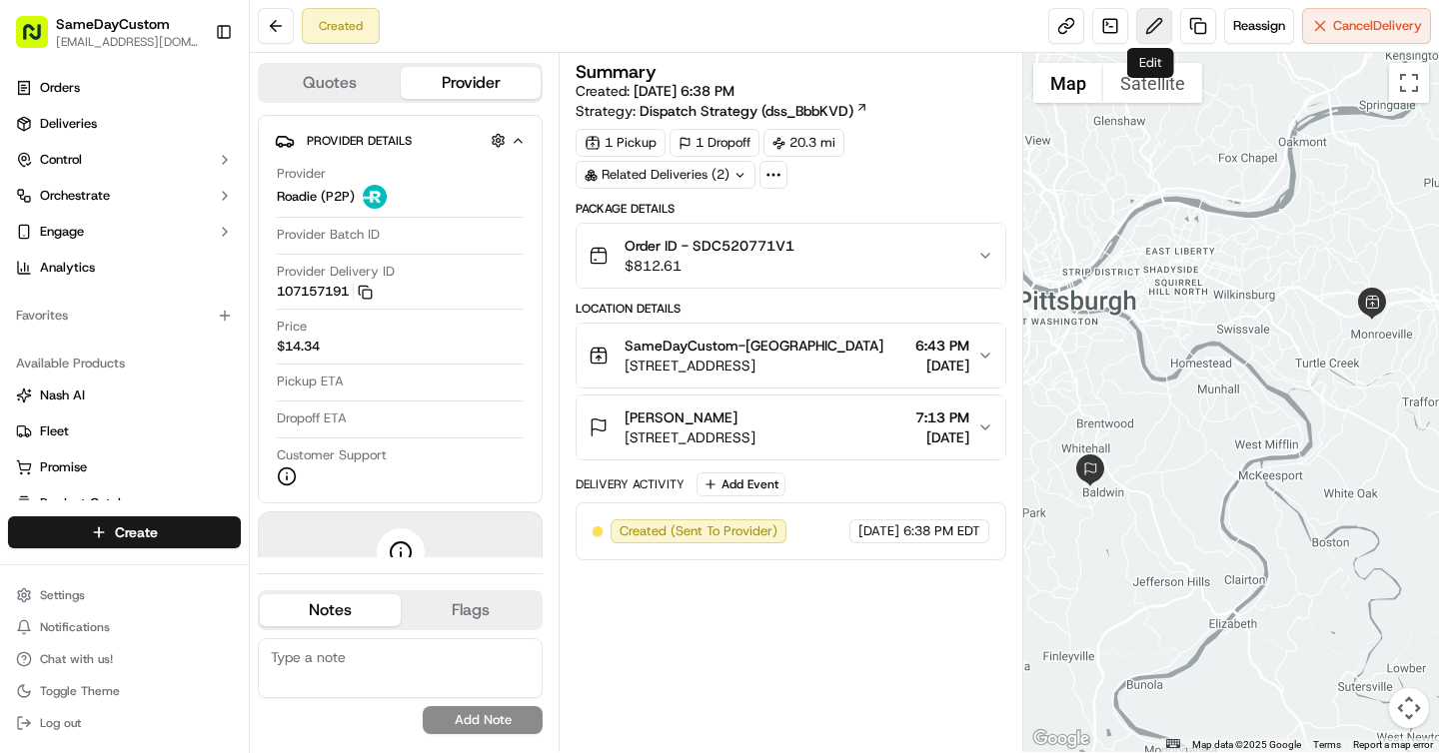
click at [1155, 21] on button at bounding box center [1154, 26] width 36 height 36
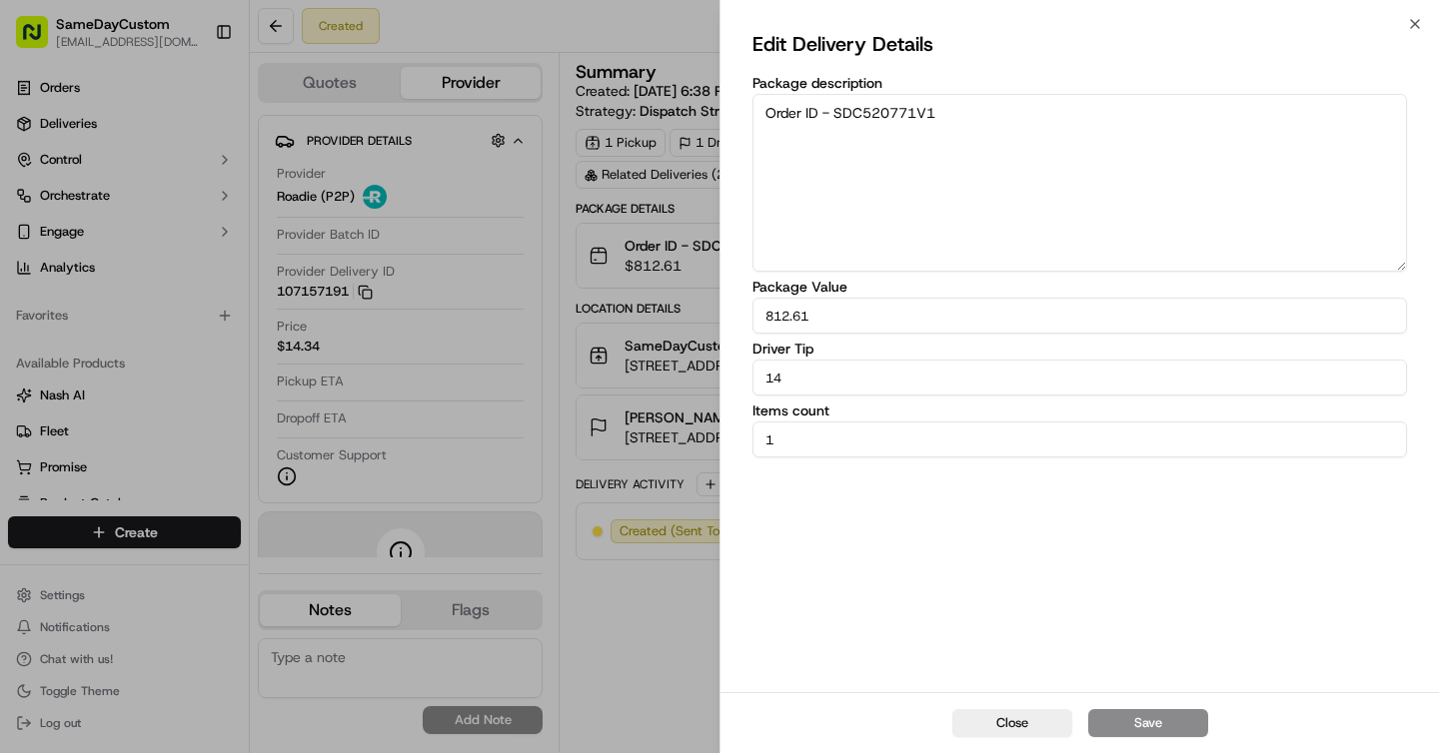
click at [880, 380] on input "14" at bounding box center [1079, 378] width 654 height 36
type input "15"
click at [1117, 729] on button "Save" at bounding box center [1148, 723] width 120 height 28
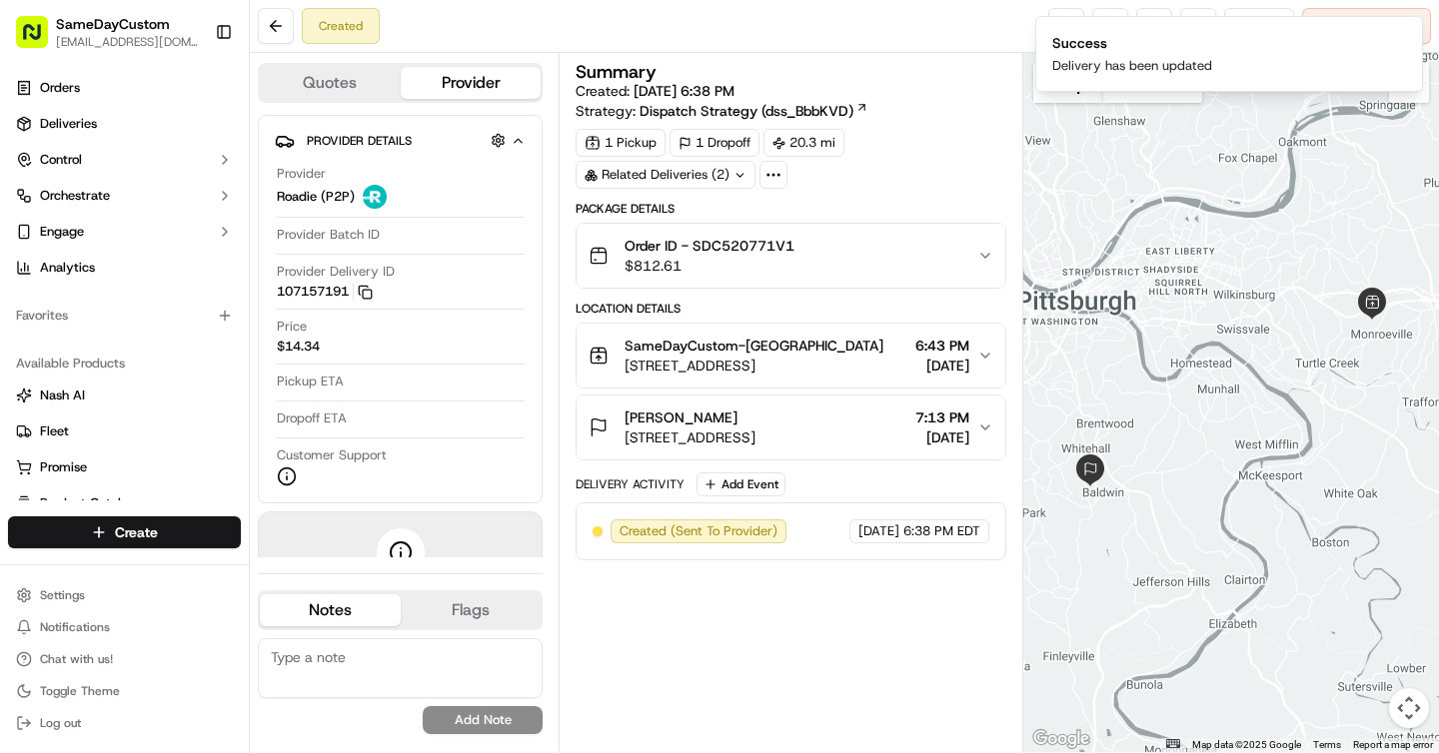
click at [603, 592] on div "Summary Created: 09/17/2025 6:38 PM Strategy: Dispatch Strategy (dss_BbbKVD) 1 …" at bounding box center [791, 402] width 430 height 679
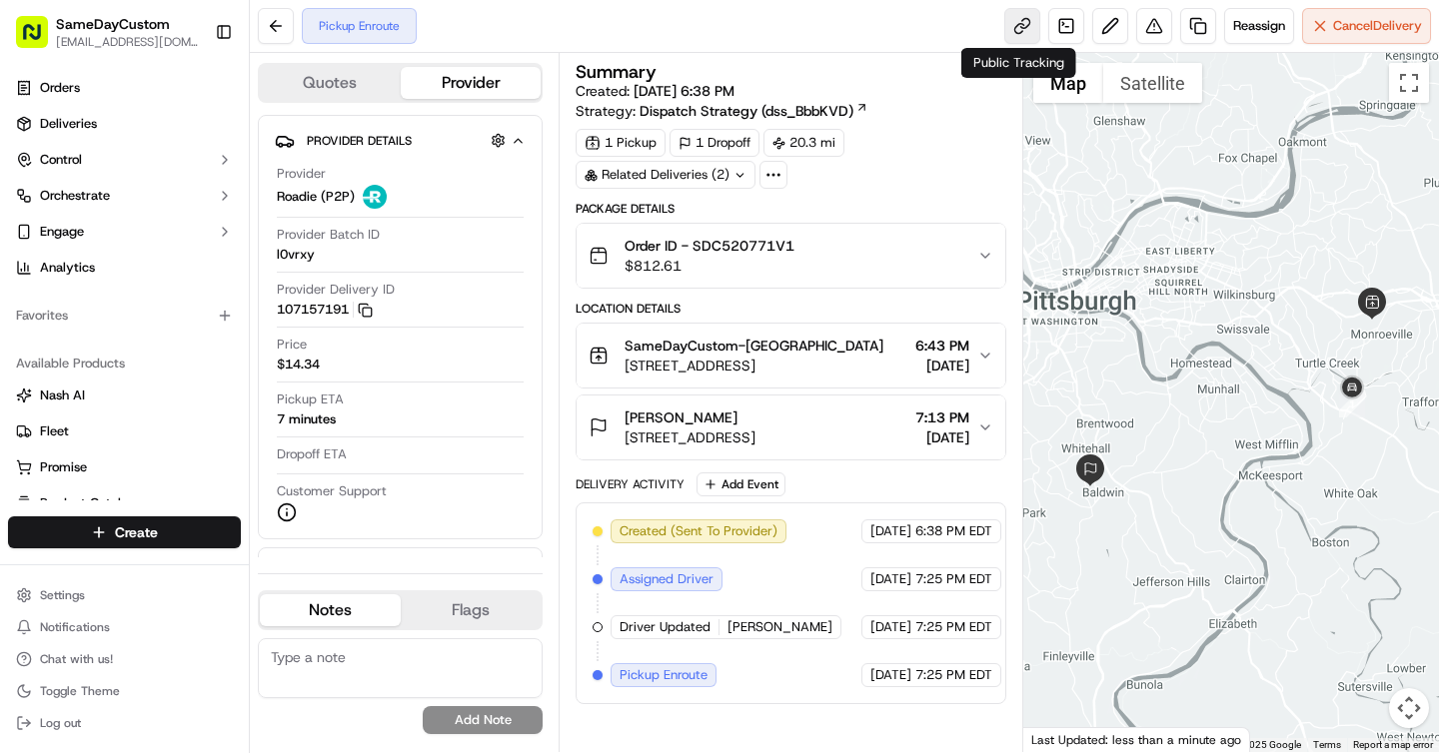
click at [1019, 25] on link at bounding box center [1022, 26] width 36 height 36
click at [827, 53] on div "Summary Created: 09/17/2025 6:38 PM Strategy: Dispatch Strategy (dss_BbbKVD) 1 …" at bounding box center [791, 402] width 464 height 699
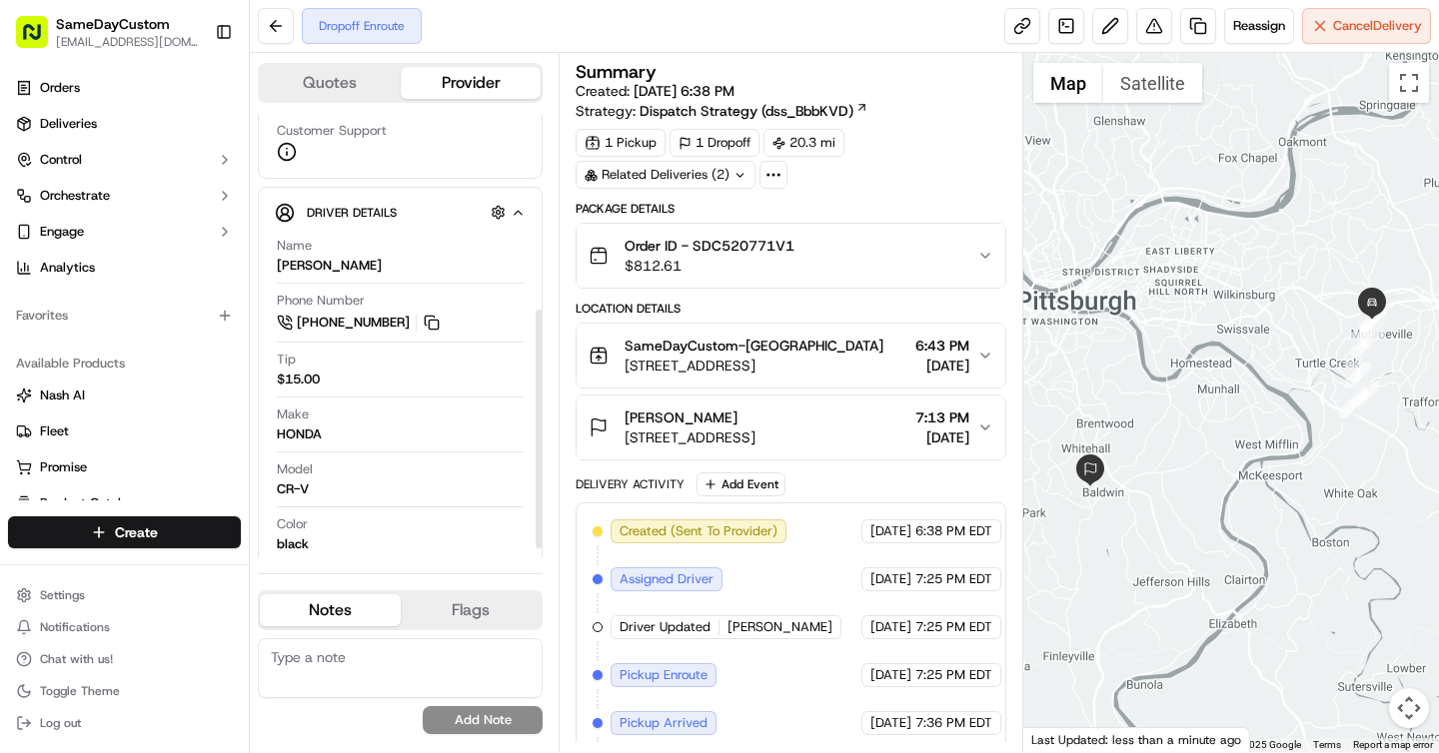
scroll to position [378, 0]
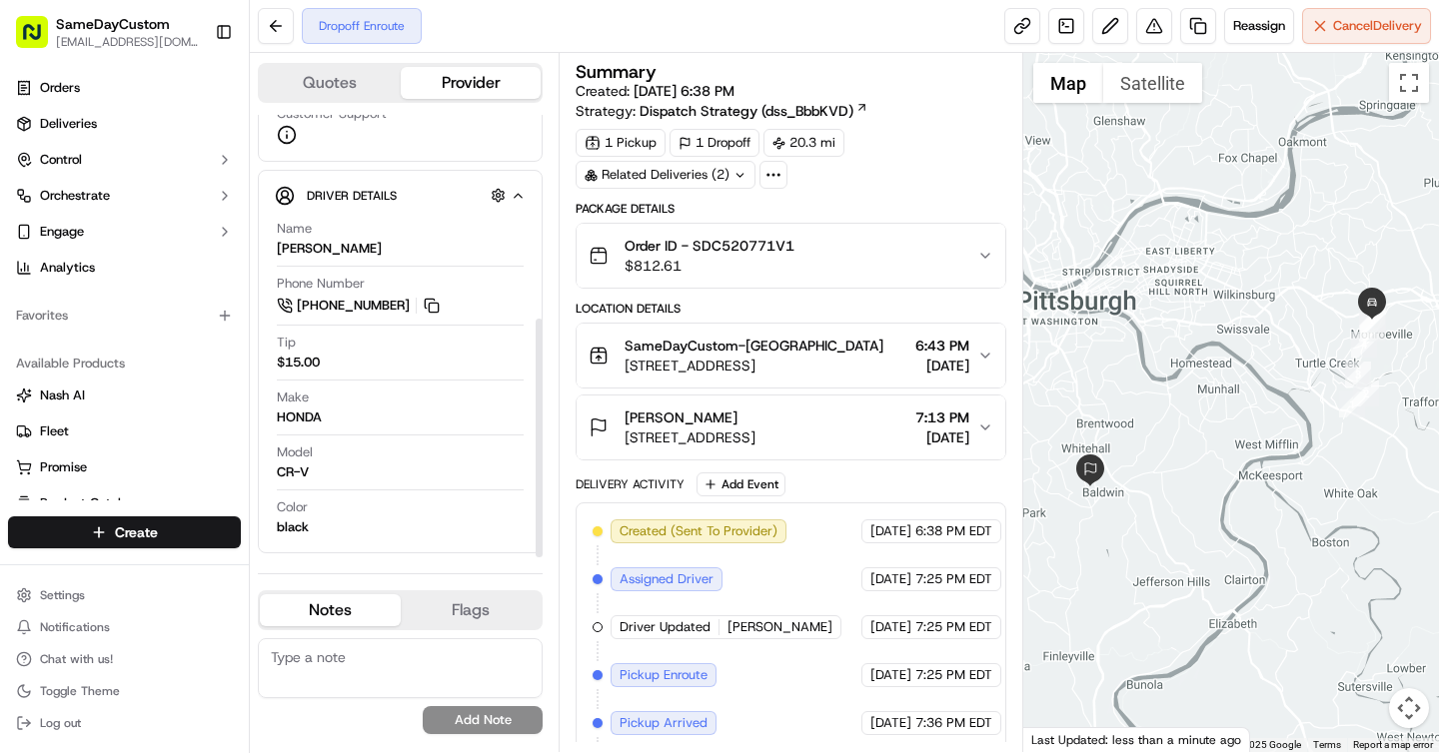
drag, startPoint x: 538, startPoint y: 281, endPoint x: 523, endPoint y: 535, distance: 254.2
click at [536, 540] on div at bounding box center [539, 438] width 7 height 239
click at [977, 422] on icon "button" at bounding box center [985, 428] width 16 height 16
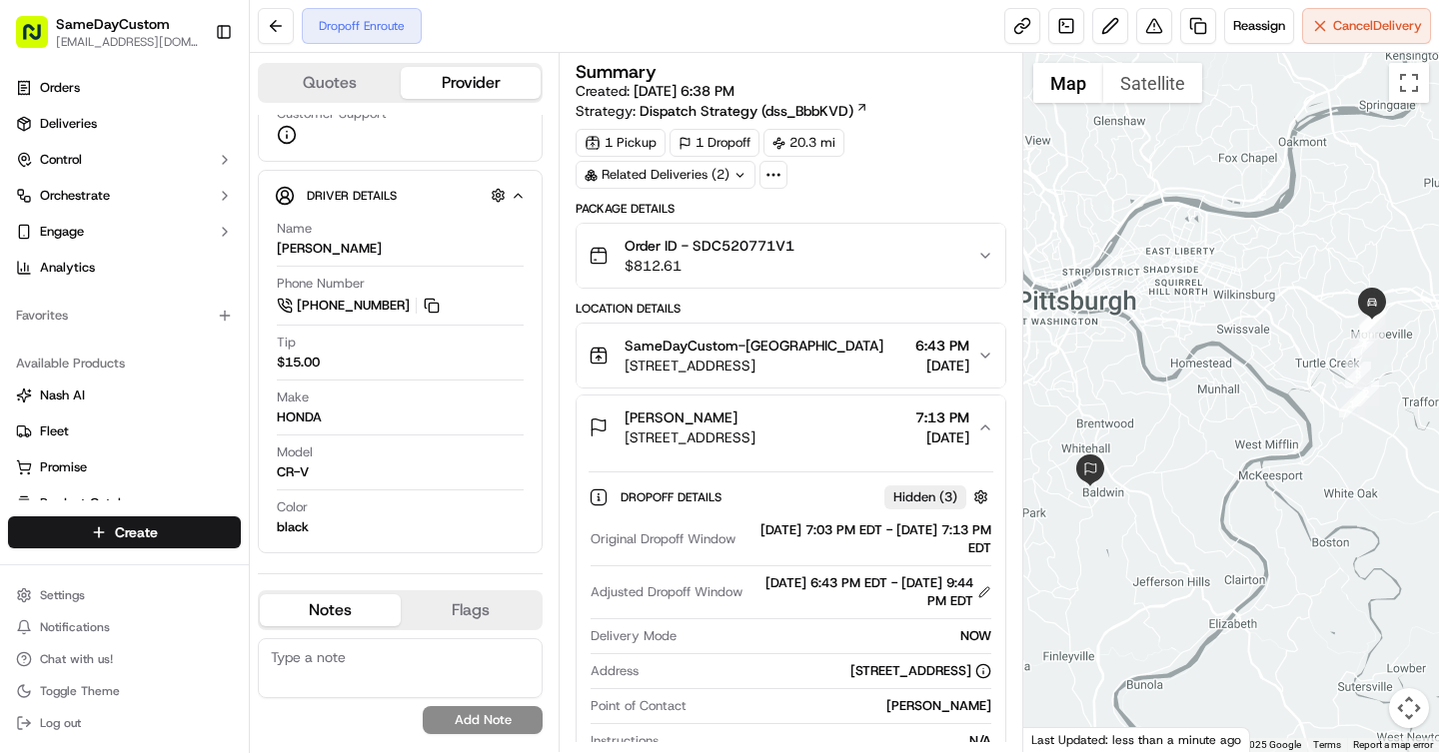
click at [1010, 569] on div "Summary Created: 09/17/2025 6:38 PM Strategy: Dispatch Strategy (dss_BbbKVD) 1 …" at bounding box center [791, 402] width 464 height 699
click at [892, 184] on div "1 Pickup 1 Dropoff 20.3 mi Related Deliveries (2)" at bounding box center [791, 159] width 430 height 60
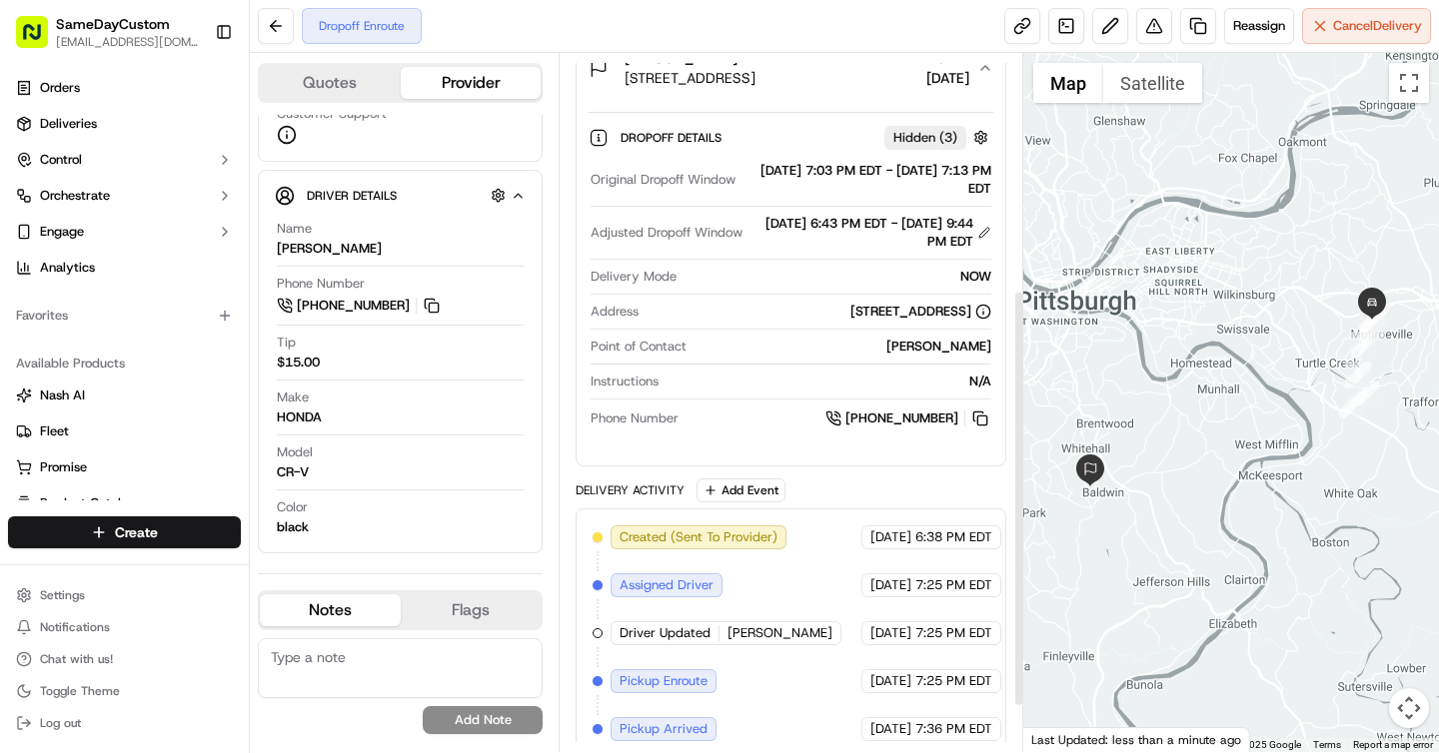
scroll to position [400, 0]
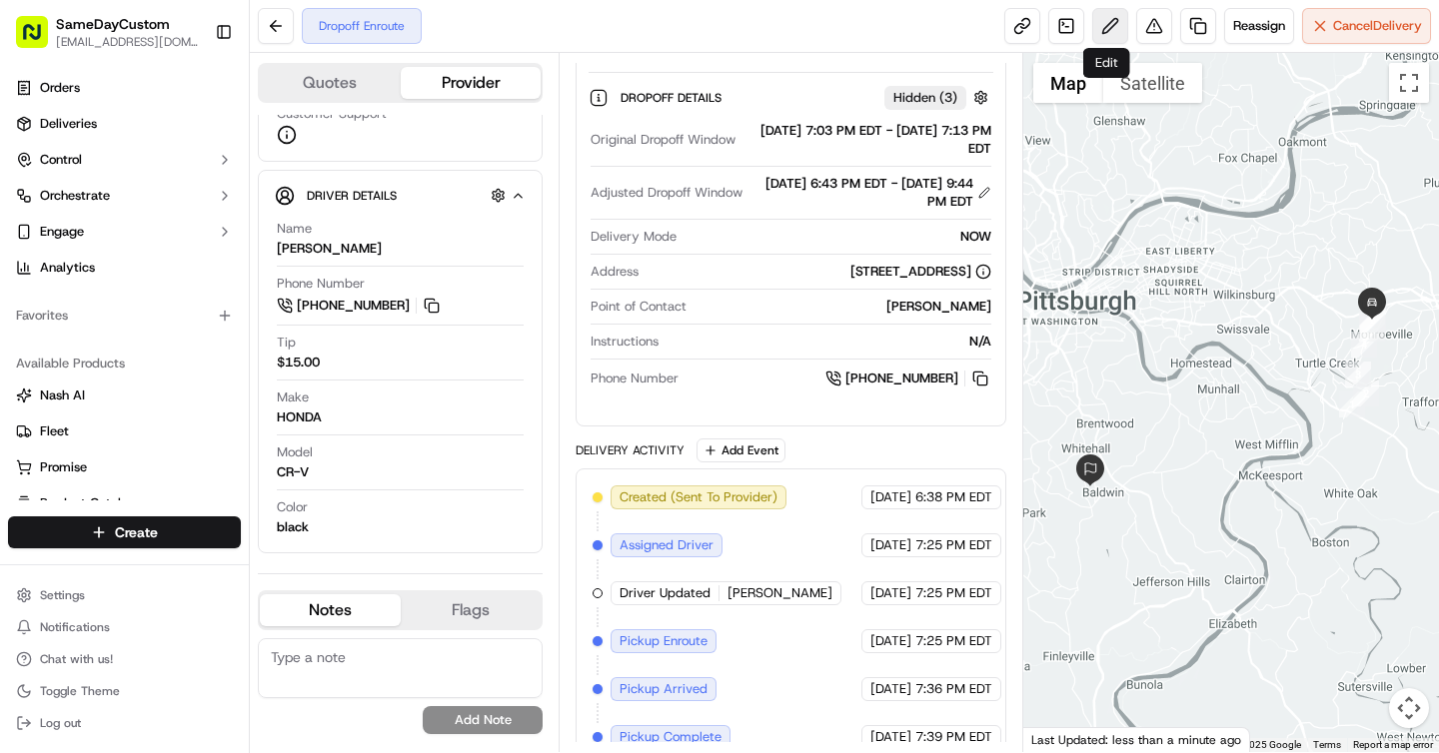
click at [1105, 22] on button at bounding box center [1110, 26] width 36 height 36
click at [730, 455] on button "Add Event" at bounding box center [740, 451] width 89 height 24
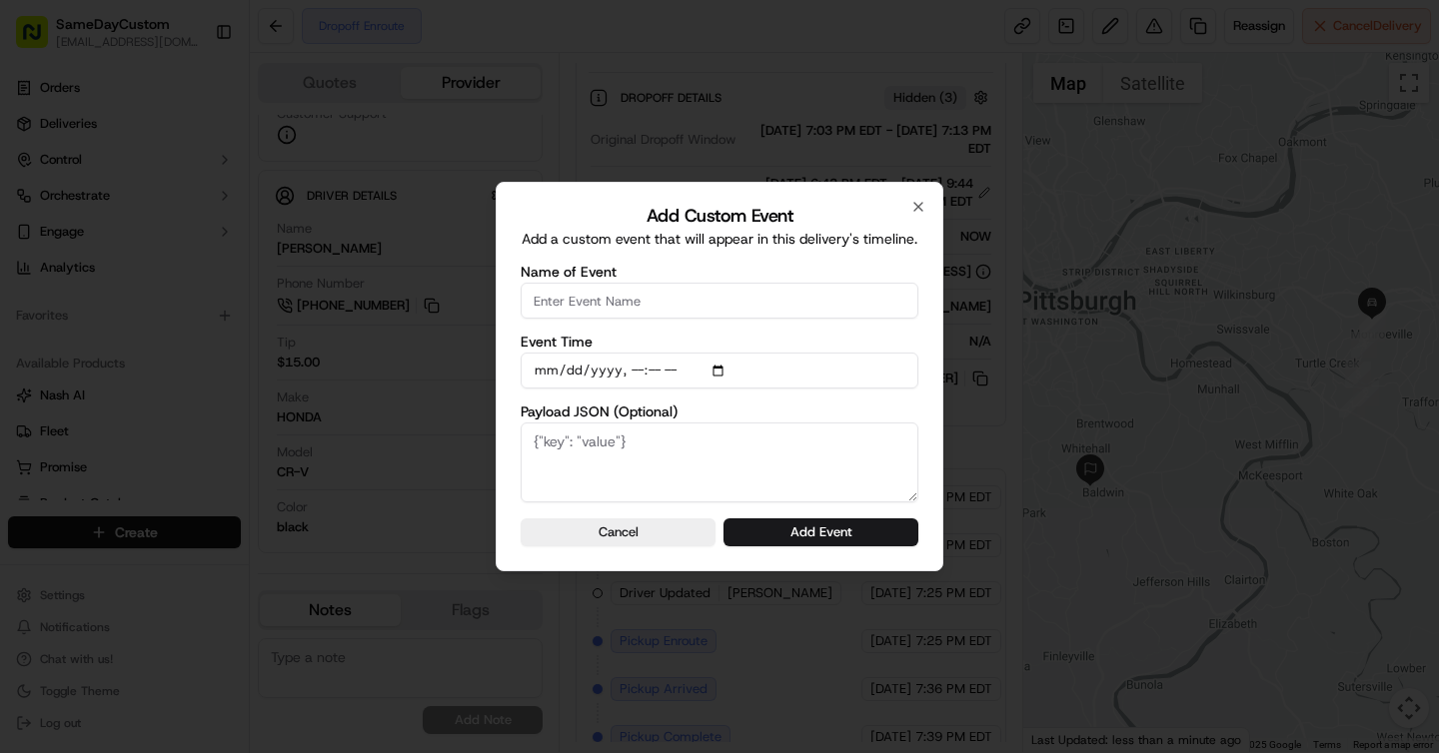
click at [908, 214] on h2 "Add Custom Event" at bounding box center [720, 216] width 398 height 18
click at [916, 209] on icon "button" at bounding box center [918, 207] width 16 height 16
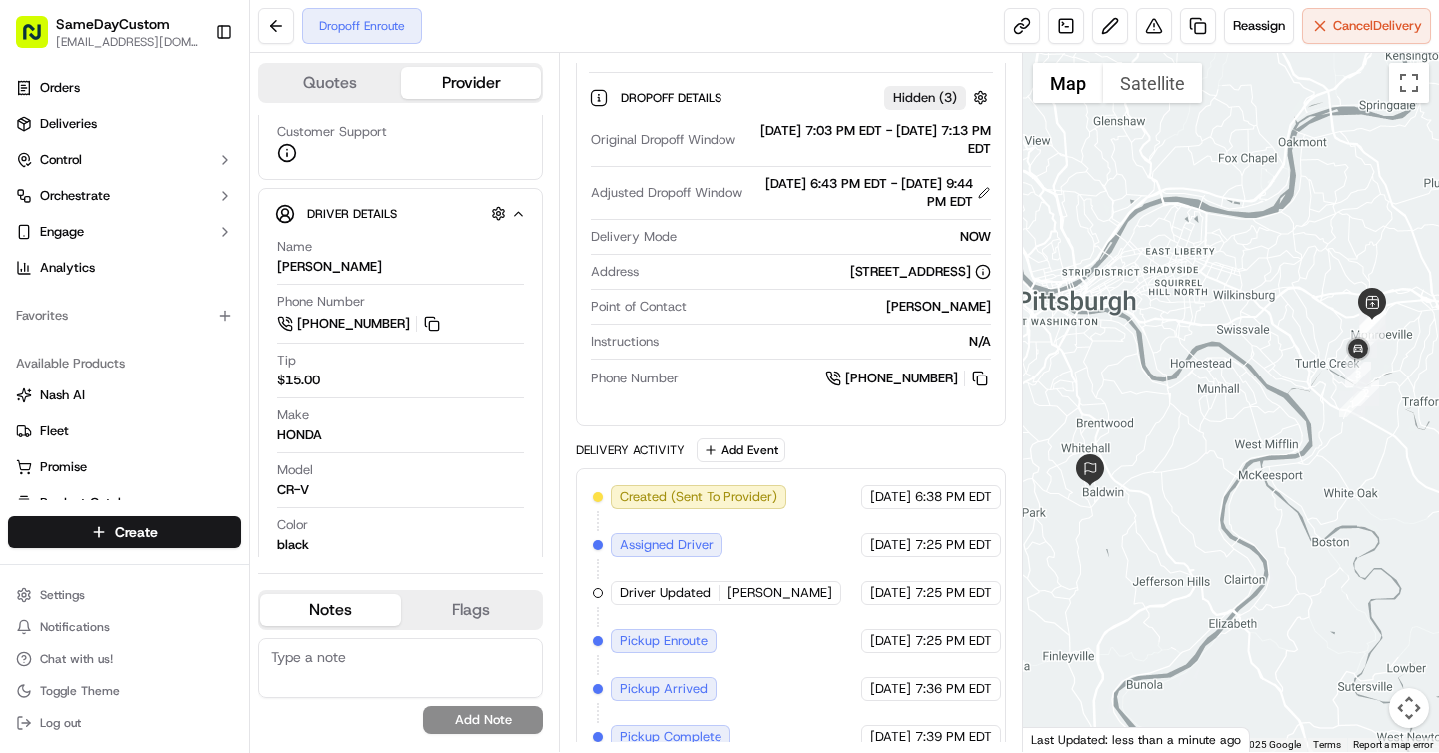
scroll to position [396, 0]
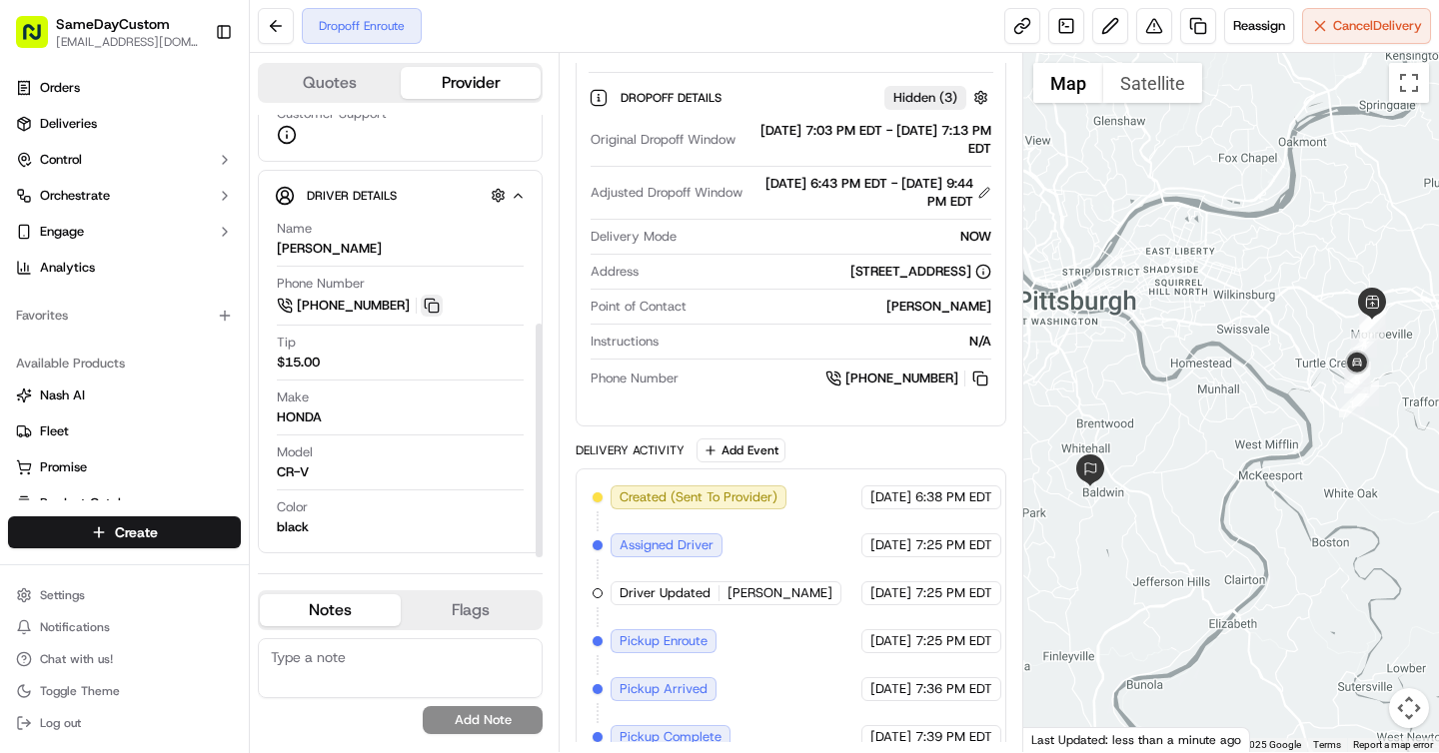
click at [427, 301] on button at bounding box center [432, 306] width 22 height 22
